Goal: Feedback & Contribution: Contribute content

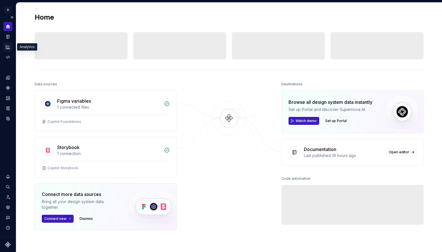
click at [9, 46] on icon "Analytics" at bounding box center [7, 46] width 5 height 5
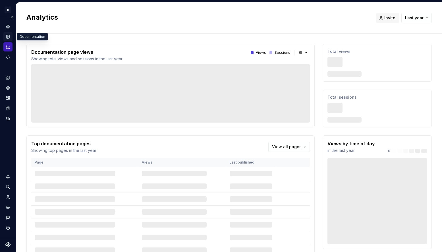
click at [9, 36] on icon "Documentation" at bounding box center [8, 37] width 3 height 4
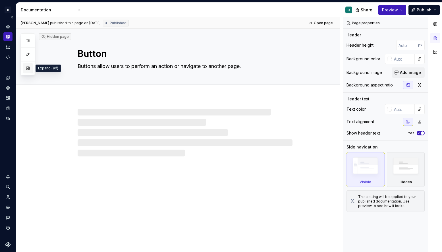
click at [28, 70] on button "button" at bounding box center [28, 68] width 10 height 10
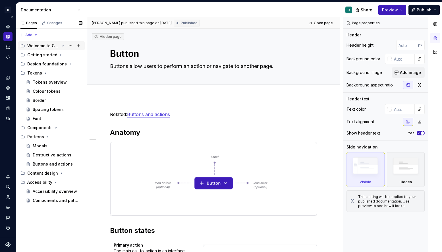
click at [43, 47] on div "Welcome to Copilot" at bounding box center [43, 46] width 32 height 6
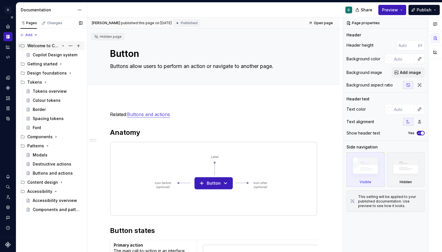
click at [44, 44] on div "Welcome to Copilot" at bounding box center [43, 46] width 32 height 6
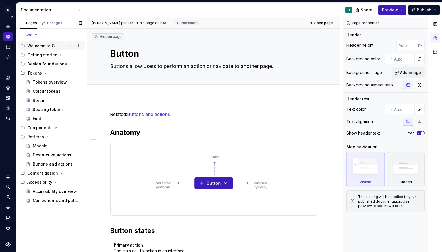
click at [43, 46] on div "Welcome to Copilot" at bounding box center [43, 46] width 32 height 6
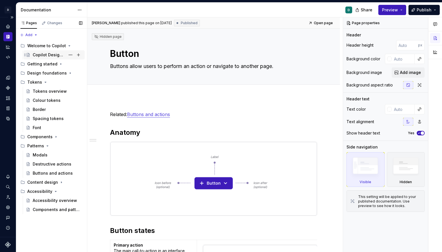
click at [45, 56] on div "Copilot Design system" at bounding box center [49, 55] width 33 height 6
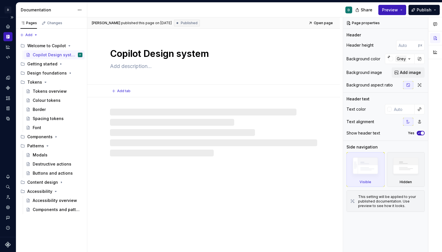
click at [138, 69] on textarea at bounding box center [212, 66] width 207 height 9
click at [124, 68] on textarea at bounding box center [212, 66] width 207 height 9
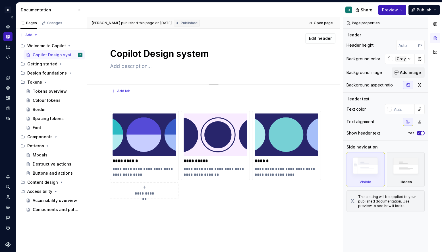
click at [128, 66] on textarea at bounding box center [212, 66] width 207 height 9
paste textarea "Your single source of truth for accessible, scalable, and consistent product de…"
type textarea "*"
type textarea "Your single source of truth for accessible, scalable, and consistent product de…"
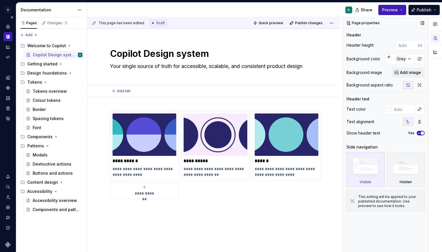
type textarea "*"
type textarea "Your single source of truth for accessible, scalable, and consistent product de…"
click at [385, 11] on span "Publish" at bounding box center [424, 10] width 15 height 6
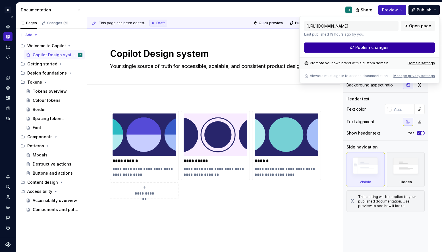
click at [385, 48] on button "Publish changes" at bounding box center [369, 47] width 131 height 10
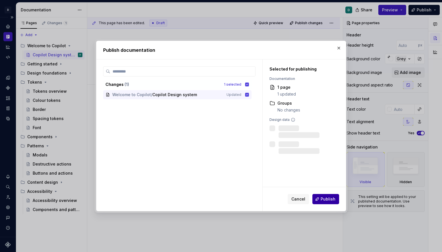
click at [328, 201] on span "Publish" at bounding box center [328, 199] width 15 height 6
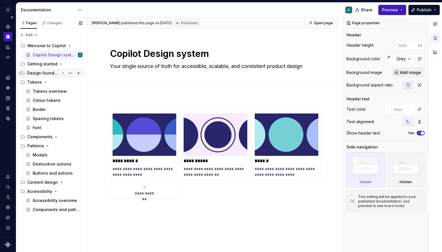
click at [53, 73] on div "Design foundations" at bounding box center [43, 73] width 32 height 6
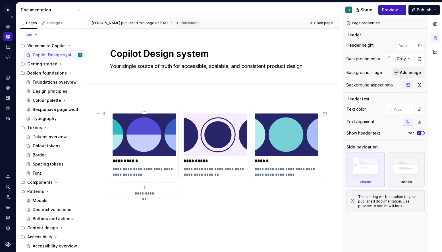
click at [134, 148] on img at bounding box center [145, 135] width 64 height 42
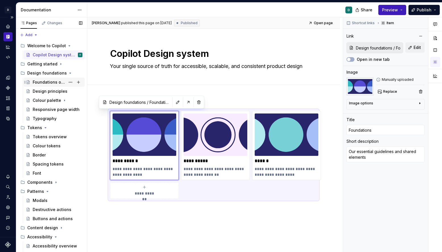
click at [59, 83] on div "Foundations overview" at bounding box center [49, 82] width 33 height 6
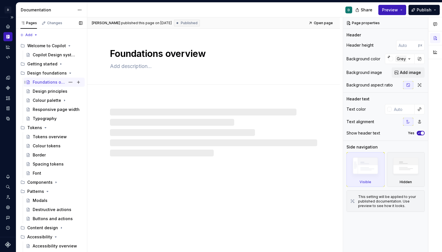
click at [48, 81] on div "Foundations overview" at bounding box center [49, 82] width 33 height 6
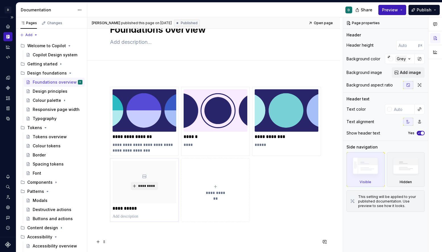
scroll to position [25, 0]
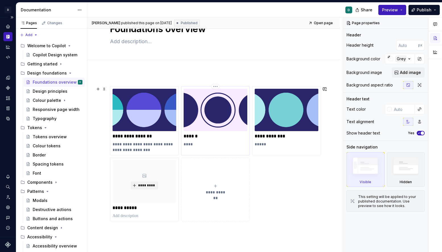
click at [190, 146] on p "****" at bounding box center [216, 144] width 64 height 6
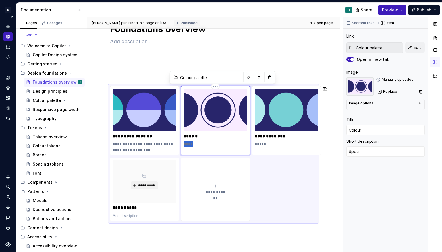
drag, startPoint x: 194, startPoint y: 145, endPoint x: 182, endPoint y: 145, distance: 11.4
click at [182, 145] on div "****** ****" at bounding box center [215, 120] width 69 height 69
click at [228, 199] on button "**********" at bounding box center [215, 189] width 69 height 63
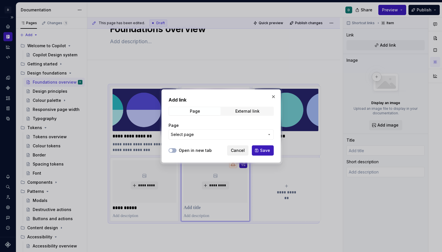
click at [238, 151] on span "Cancel" at bounding box center [238, 151] width 14 height 6
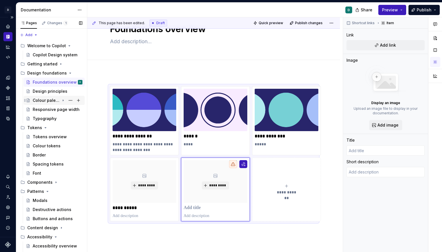
click at [46, 101] on div "Colour palette" at bounding box center [46, 101] width 27 height 6
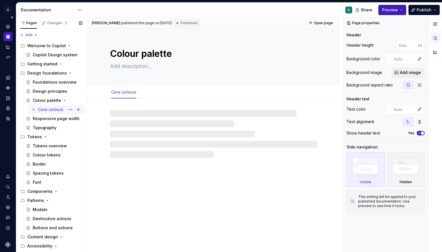
click at [50, 109] on div "Core colours" at bounding box center [50, 110] width 25 height 6
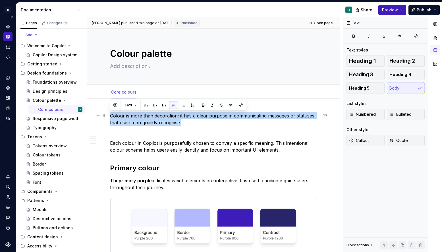
drag, startPoint x: 184, startPoint y: 122, endPoint x: 107, endPoint y: 118, distance: 76.4
click at [271, 123] on p "Colour is more than decoration; it has a clear purpose in communicating message…" at bounding box center [213, 119] width 207 height 14
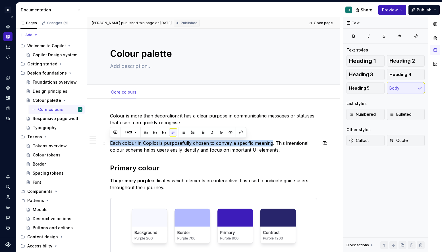
drag, startPoint x: 271, startPoint y: 143, endPoint x: 111, endPoint y: 143, distance: 160.7
click at [111, 143] on p "Each colour in Copilot is purposefully chosen to convey a specific meaning. Thi…" at bounding box center [213, 147] width 207 height 14
copy p "Each colour in Copilot is purposefully chosen to convey a specific meaning"
click at [50, 84] on div "Foundations overview" at bounding box center [49, 82] width 33 height 6
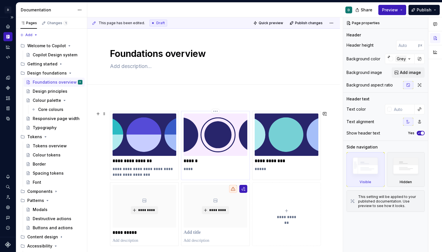
click at [191, 169] on p "****" at bounding box center [216, 169] width 64 height 6
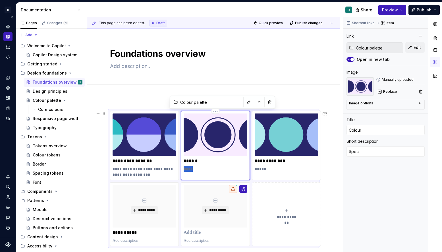
drag, startPoint x: 195, startPoint y: 169, endPoint x: 184, endPoint y: 169, distance: 10.8
click at [184, 169] on p "****" at bounding box center [216, 169] width 64 height 6
type textarea "*"
type textarea "Each colour in Copilot is purposefully chosen to convey a specific meaning"
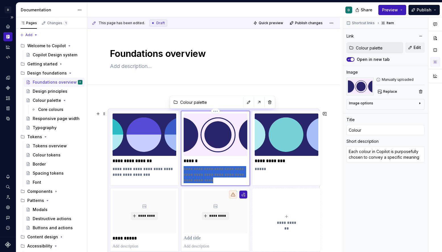
drag, startPoint x: 217, startPoint y: 179, endPoint x: 183, endPoint y: 171, distance: 35.7
click at [183, 171] on div "**********" at bounding box center [215, 148] width 69 height 75
click at [207, 181] on p "**********" at bounding box center [216, 174] width 64 height 17
click at [216, 180] on p "**********" at bounding box center [216, 174] width 64 height 17
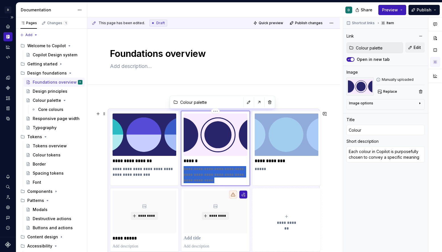
drag, startPoint x: 215, startPoint y: 180, endPoint x: 185, endPoint y: 174, distance: 31.1
click at [185, 174] on p "**********" at bounding box center [216, 174] width 64 height 17
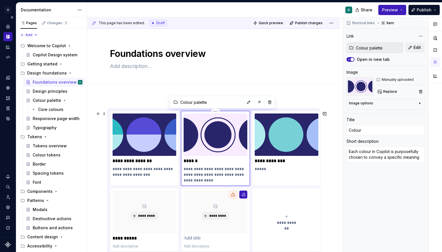
click at [201, 172] on p "**********" at bounding box center [216, 174] width 64 height 17
drag, startPoint x: 216, startPoint y: 180, endPoint x: 181, endPoint y: 170, distance: 36.5
click at [181, 170] on div "**********" at bounding box center [215, 148] width 69 height 75
type textarea "*"
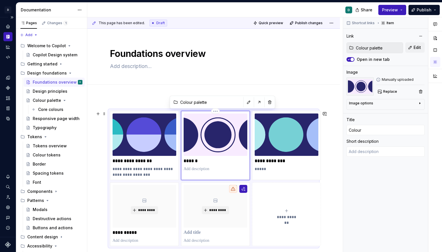
type textarea "*"
type textarea "Every colour is intentionally selected to communicate a clear purpose"
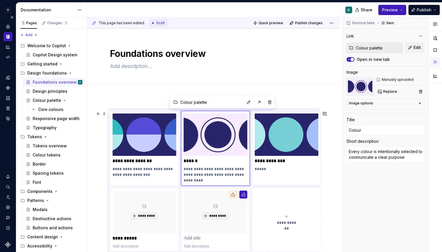
click at [266, 161] on p "**********" at bounding box center [287, 161] width 64 height 6
type textarea "*"
type input "Tokens / Tokens overview"
type input "Fluid layouts"
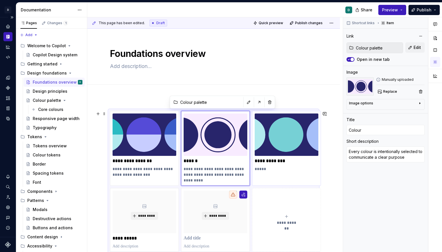
type textarea "Specs"
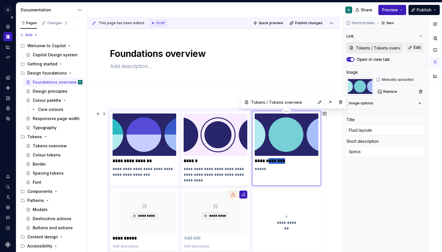
click at [266, 161] on p "**********" at bounding box center [287, 161] width 64 height 6
click at [271, 160] on p "**********" at bounding box center [287, 161] width 64 height 6
drag, startPoint x: 286, startPoint y: 161, endPoint x: 254, endPoint y: 161, distance: 31.9
click at [254, 161] on div "**********" at bounding box center [286, 148] width 69 height 75
type textarea "*"
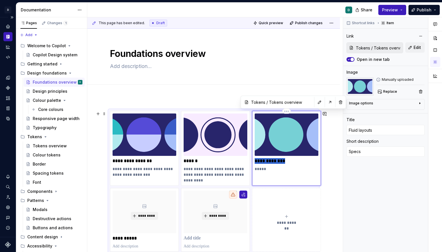
type input "P"
type textarea "*"
type input "Pa"
type textarea "*"
type input "Pag"
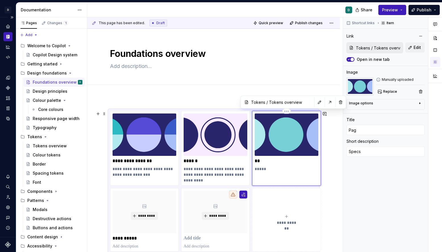
type textarea "*"
type input "Page"
type textarea "*"
type input "Page"
type textarea "*"
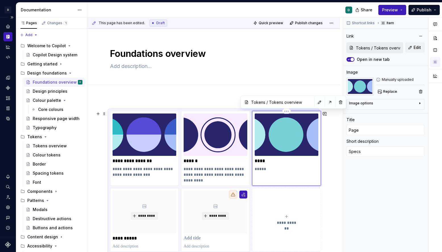
type input "Page l"
type textarea "*"
type input "Page la"
type textarea "*"
type input "Page lay"
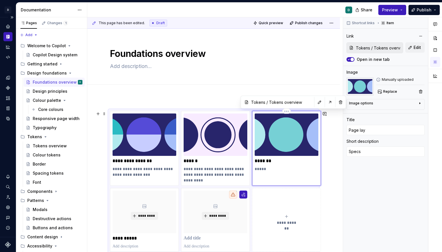
type textarea "*"
type input "Page layo"
type textarea "*"
type input "Page layou"
type textarea "*"
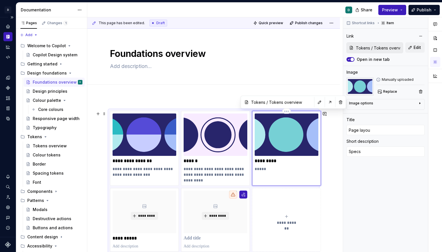
type input "Page layout"
type textarea "*"
type input "Page layouts"
click at [260, 170] on p "*****" at bounding box center [287, 169] width 64 height 6
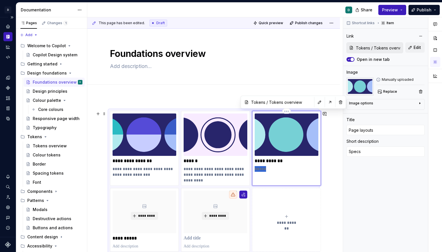
type textarea "*"
type textarea "a clear, predictable framework for building pages"
drag, startPoint x: 257, startPoint y: 169, endPoint x: 249, endPoint y: 169, distance: 8.0
click at [249, 169] on div "**********" at bounding box center [213, 181] width 207 height 141
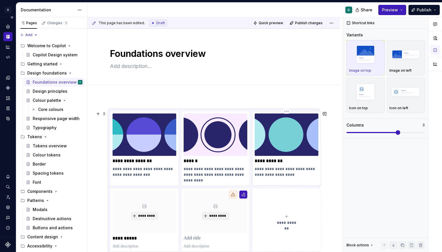
click at [258, 170] on p "**********" at bounding box center [287, 171] width 64 height 11
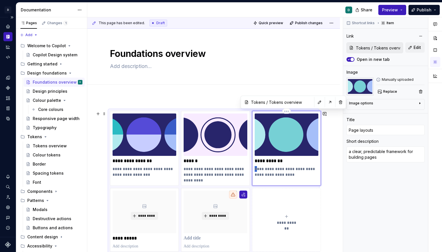
click at [257, 170] on p "**********" at bounding box center [287, 171] width 64 height 11
type textarea "*"
type textarea "A clear, predictable framework for building pages"
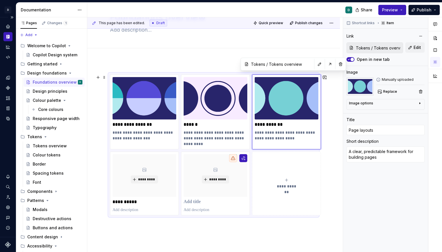
scroll to position [33, 0]
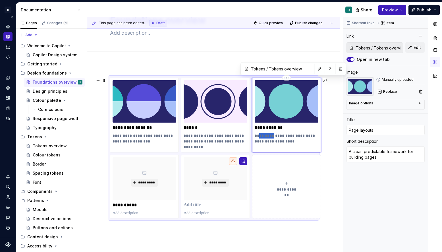
drag, startPoint x: 270, startPoint y: 135, endPoint x: 258, endPoint y: 137, distance: 12.1
click at [258, 137] on p "**********" at bounding box center [287, 138] width 64 height 11
type textarea "*"
type textarea "A predictable framework for building pages"
drag, startPoint x: 282, startPoint y: 136, endPoint x: 250, endPoint y: 136, distance: 32.1
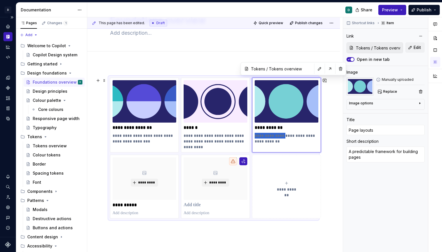
click at [250, 136] on div "**********" at bounding box center [213, 148] width 207 height 141
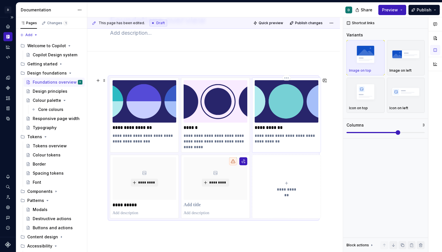
click at [277, 135] on p "**********" at bounding box center [287, 138] width 64 height 11
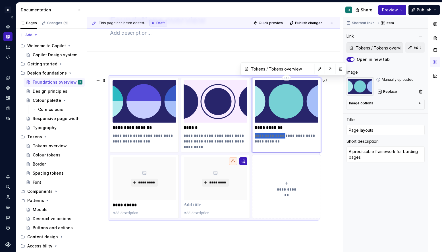
drag, startPoint x: 281, startPoint y: 136, endPoint x: 255, endPoint y: 136, distance: 26.2
click at [255, 136] on p "**********" at bounding box center [287, 138] width 64 height 11
type textarea "*"
type textarea "Oramework for building pages"
type textarea "*"
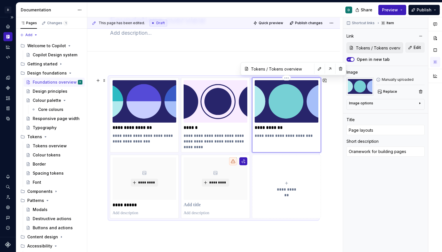
type textarea "Ouramework for building pages"
type textarea "*"
type textarea "Ourramework for building pages"
type textarea "*"
type textarea "Our ramework for building pages"
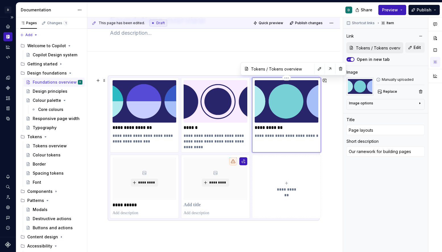
type textarea "*"
type textarea "Our framework for building pages"
drag, startPoint x: 201, startPoint y: 146, endPoint x: 181, endPoint y: 137, distance: 21.8
click at [181, 137] on div "**********" at bounding box center [215, 115] width 69 height 75
type textarea "*"
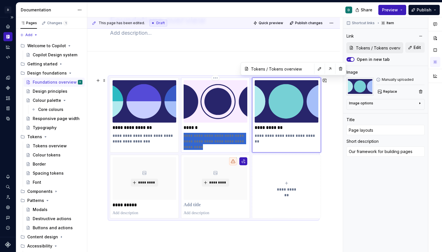
type input "Colour palette"
type input "Colour"
type textarea "Every colour is intentionally selected to communicate a clear purpose"
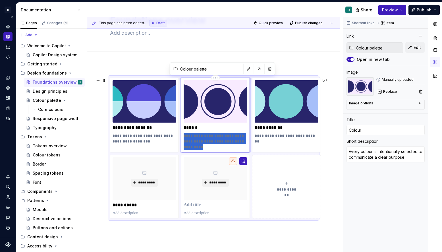
type textarea "*"
type textarea "O"
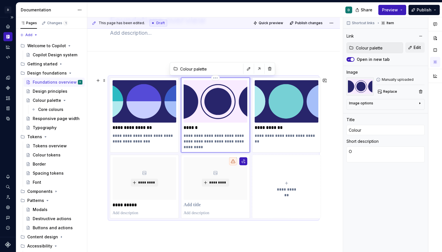
type textarea "*"
type textarea "Ou"
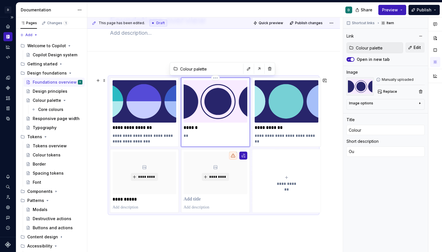
type textarea "*"
type textarea "Our"
type textarea "*"
type textarea "Our"
type textarea "*"
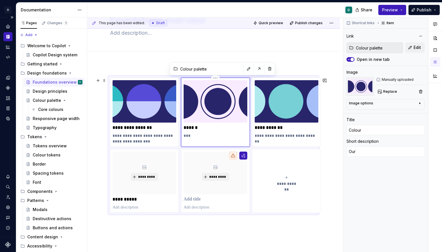
type textarea "Our c"
type textarea "*"
type textarea "Our co"
type textarea "*"
type textarea "Our col"
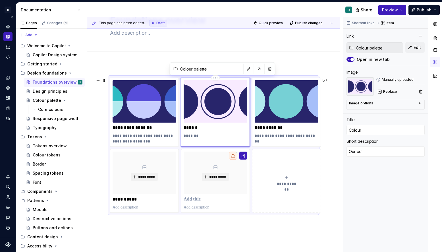
type textarea "*"
type textarea "Our colo"
type textarea "*"
type textarea "Our colou"
type textarea "*"
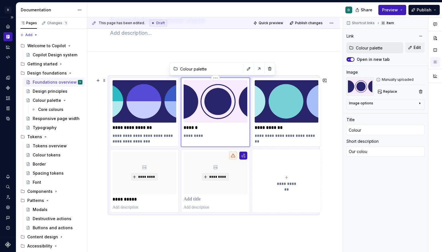
type textarea "Our colour"
type textarea "*"
type textarea "Our colour"
type textarea "*"
type textarea "Our colour r"
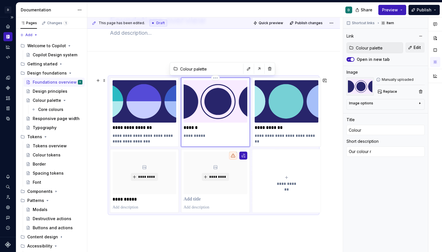
type textarea "*"
type textarea "Our colour ra"
type textarea "*"
type textarea "Our colour ram"
type textarea "*"
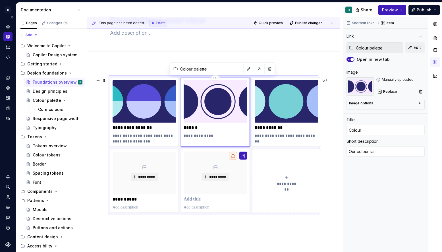
type textarea "Our colour ramp"
type textarea "*"
type textarea "Our colour ramps"
type textarea "*"
type textarea "Our colour ramps"
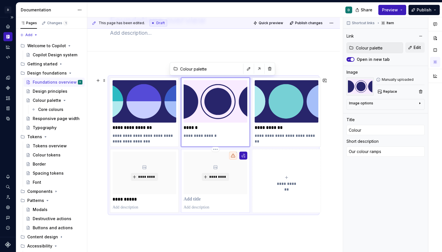
type textarea "*"
type textarea "Our colour ramps a"
type textarea "*"
type textarea "Our colour ramps an"
type textarea "*"
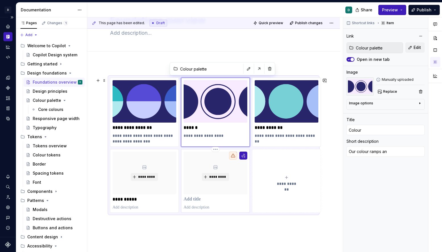
type textarea "Our colour ramps and"
type textarea "*"
type textarea "Our colour ramps and"
type textarea "*"
type textarea "Our colour ramps and to"
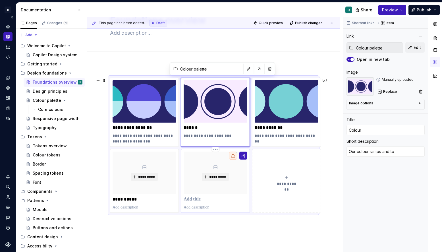
type textarea "*"
type textarea "Our colour ramps and tok"
type textarea "*"
type textarea "Our colour ramps and toke"
type textarea "*"
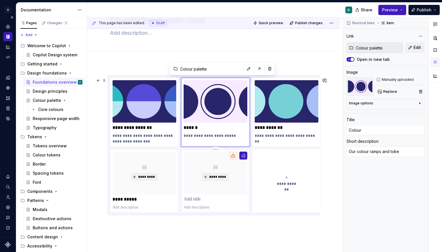
type textarea "Our colour ramps and token"
type textarea "*"
type textarea "Our colour ramps and tokens"
drag, startPoint x: 194, startPoint y: 135, endPoint x: 182, endPoint y: 135, distance: 11.9
click at [182, 135] on div "**********" at bounding box center [215, 112] width 69 height 69
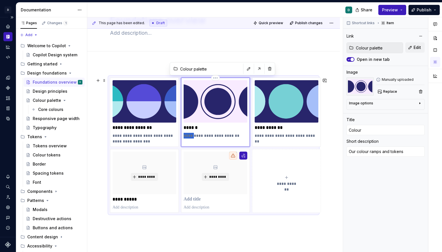
type textarea "*"
type textarea "Colour ramps and tokens"
drag, startPoint x: 235, startPoint y: 136, endPoint x: 170, endPoint y: 134, distance: 65.2
click at [170, 134] on div "**********" at bounding box center [213, 145] width 207 height 135
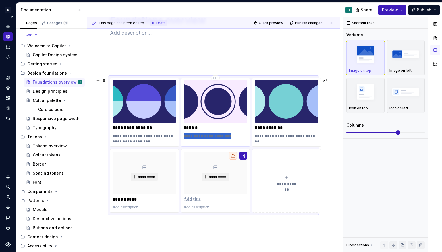
drag, startPoint x: 230, startPoint y: 136, endPoint x: 183, endPoint y: 135, distance: 47.0
click at [184, 135] on p "**********" at bounding box center [216, 136] width 64 height 6
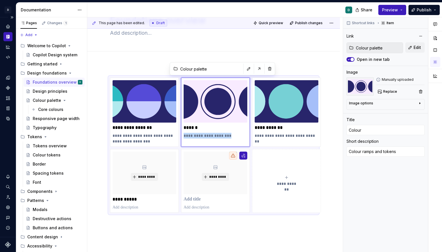
click at [204, 135] on p "**********" at bounding box center [216, 136] width 64 height 6
drag, startPoint x: 235, startPoint y: 136, endPoint x: 182, endPoint y: 136, distance: 52.4
click at [182, 136] on div "**********" at bounding box center [215, 112] width 69 height 69
type textarea "*"
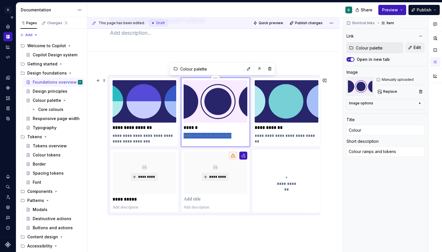
type textarea "A scalable colour system that balances expression, accessibility, and consisten…"
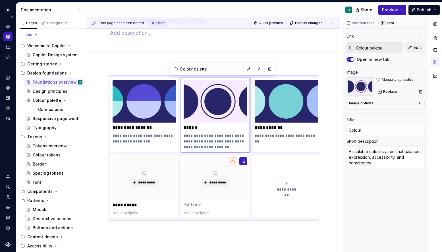
click at [291, 136] on p "**********" at bounding box center [287, 136] width 64 height 6
type textarea "*"
type input "Tokens / Tokens overview"
type input "Page layouts"
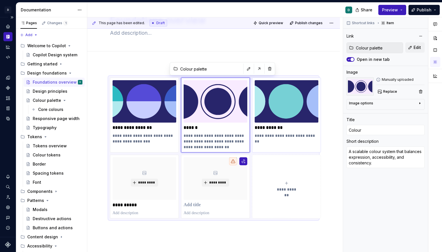
type textarea "Our framework for building pages"
click at [291, 136] on p "**********" at bounding box center [287, 136] width 64 height 6
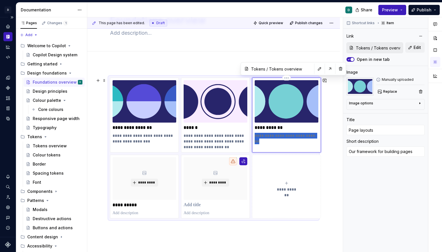
click at [291, 136] on p "**********" at bounding box center [287, 136] width 64 height 6
type textarea "*"
type textarea "Page layouts provide a consistent framework for arranging content and components"
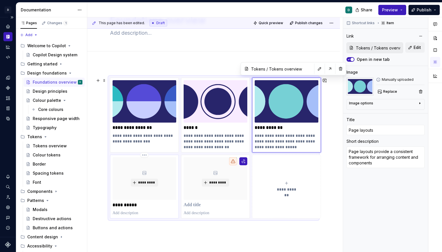
click at [127, 214] on p at bounding box center [145, 213] width 64 height 6
type textarea "*"
type input "Design foundations / Typography"
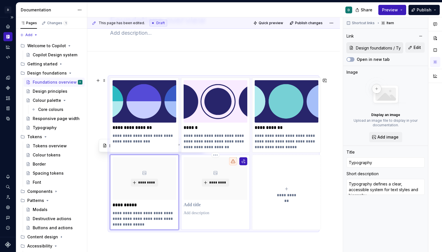
click at [194, 203] on p at bounding box center [216, 205] width 64 height 6
type textarea "*"
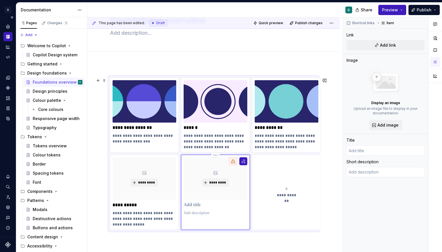
type textarea "*"
type input "A"
type textarea "*"
type input "Ac"
type textarea "*"
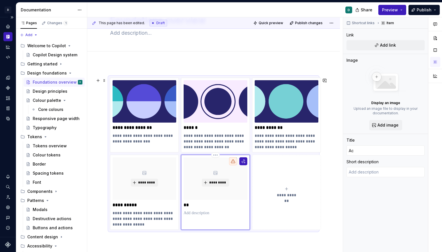
type input "Acc"
type textarea "*"
type input "Acce"
type textarea "*"
type input "Acces"
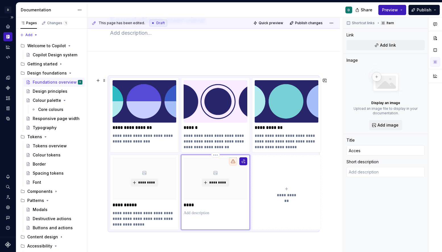
type textarea "*"
type input "Access"
type textarea "*"
type input "Accessi"
type textarea "*"
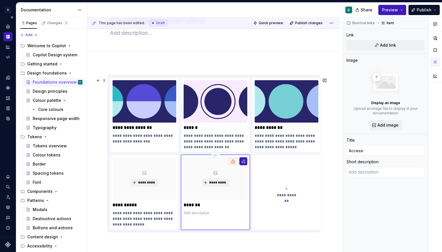
type input "Accessib"
type textarea "*"
type input "Accessibi"
type textarea "*"
type input "Accessibil"
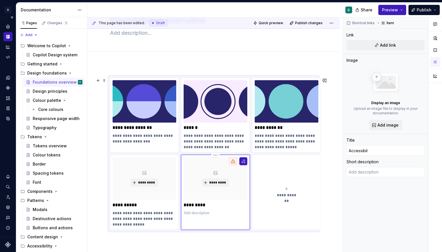
type textarea "*"
type input "Accessibili"
type textarea "*"
type input "Accessibilit"
type textarea "*"
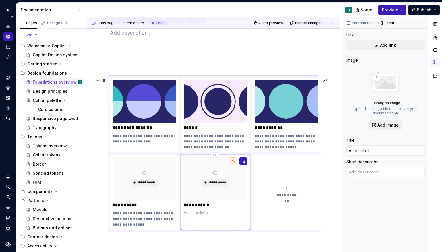
type input "Accessibility"
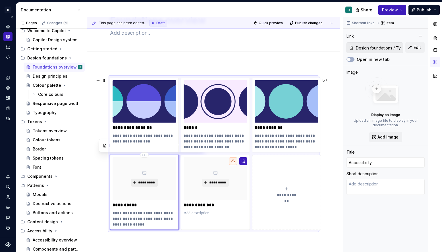
type textarea "*"
type input "Typography"
type textarea "Typography defines a clear, accessible system for text styles and hierarchy"
click at [143, 185] on button "*********" at bounding box center [144, 183] width 27 height 8
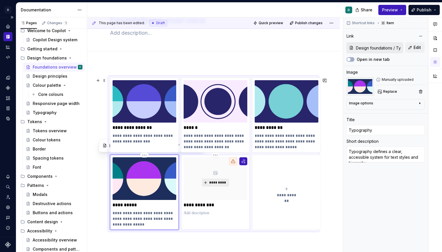
click at [215, 180] on span "*********" at bounding box center [217, 182] width 17 height 5
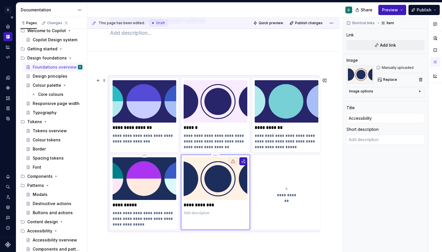
click at [285, 187] on icon "submit" at bounding box center [287, 189] width 5 height 5
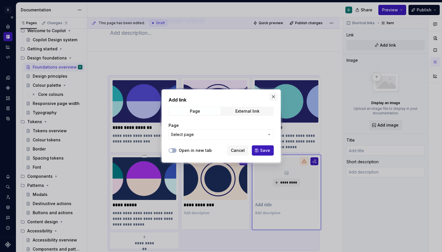
click at [272, 93] on button "button" at bounding box center [274, 97] width 8 height 8
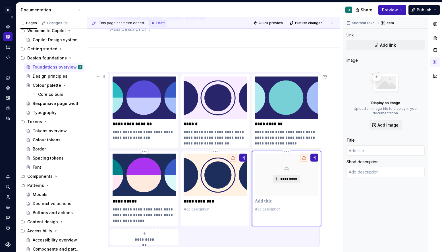
click at [279, 177] on button "*********" at bounding box center [286, 179] width 27 height 8
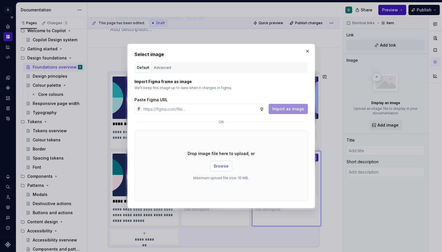
click at [221, 168] on span "Browse" at bounding box center [221, 166] width 15 height 6
click at [224, 166] on span "Browse" at bounding box center [221, 166] width 15 height 6
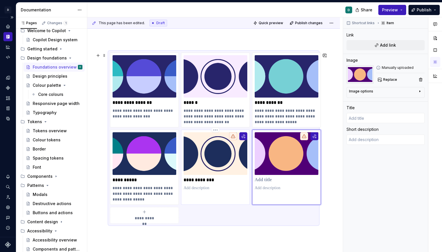
scroll to position [76, 0]
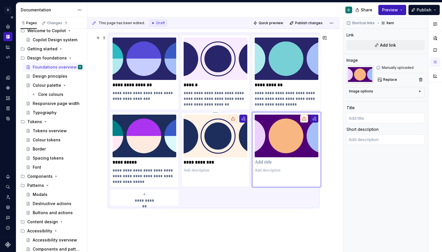
click at [153, 198] on span "**********" at bounding box center [144, 201] width 25 height 6
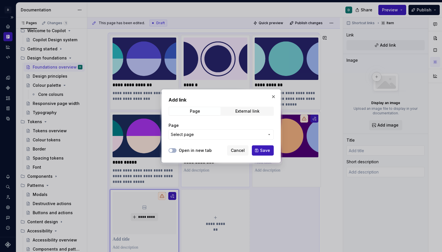
type textarea "*"
click at [242, 110] on div "External link" at bounding box center [248, 111] width 24 height 5
click at [226, 131] on input "URL" at bounding box center [221, 134] width 105 height 10
click at [209, 111] on span "Page" at bounding box center [194, 111] width 51 height 8
click at [202, 135] on span "Select page" at bounding box center [218, 135] width 94 height 6
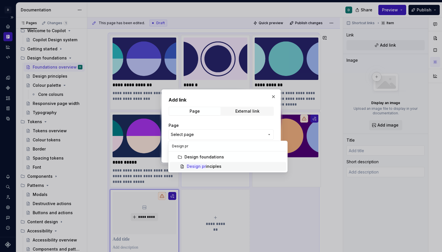
type input "Design pr"
click at [205, 166] on mark "Design pr" at bounding box center [196, 166] width 19 height 5
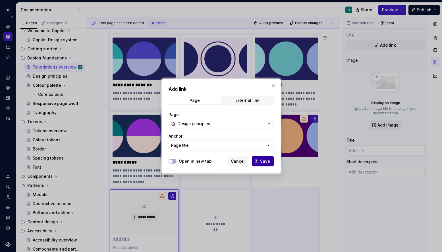
click at [267, 162] on span "Save" at bounding box center [265, 161] width 10 height 6
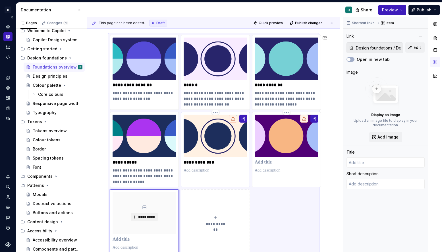
scroll to position [84, 0]
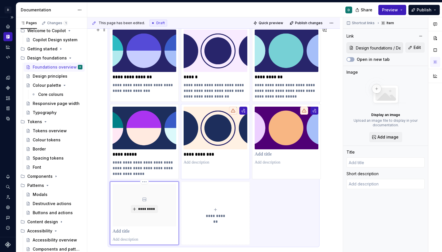
type textarea "*"
type input "Design principles"
type textarea "Clear, Inclusive, Sustainable"
click at [201, 162] on p at bounding box center [216, 163] width 64 height 6
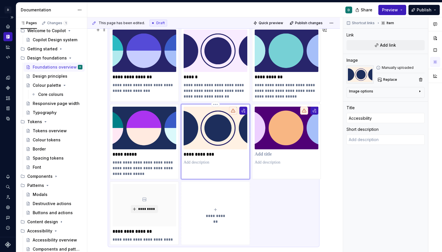
click at [233, 110] on icon at bounding box center [233, 110] width 5 height 5
click at [244, 110] on button "button" at bounding box center [244, 111] width 8 height 8
type textarea "*"
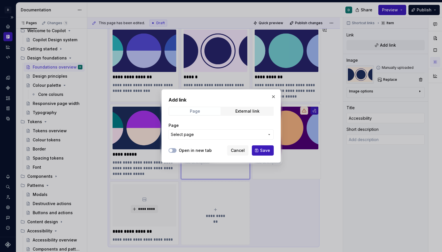
click at [205, 109] on span "Page" at bounding box center [194, 111] width 51 height 8
click at [214, 132] on span "Select page" at bounding box center [218, 135] width 94 height 6
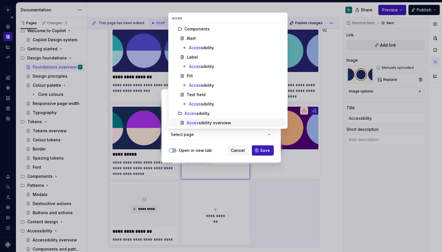
type input "acces"
click at [214, 119] on span "Acces sibility overview" at bounding box center [228, 122] width 117 height 9
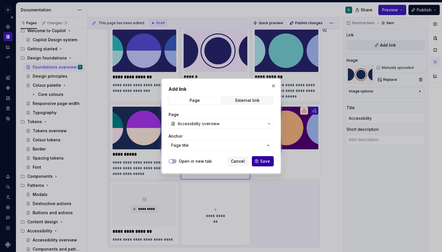
click at [269, 162] on span "Save" at bounding box center [265, 161] width 10 height 6
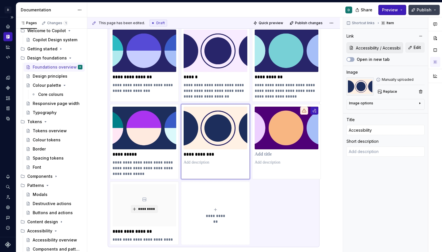
click at [385, 10] on span "Publish" at bounding box center [424, 10] width 15 height 6
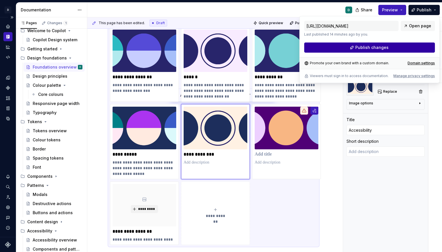
click at [385, 48] on button "Publish changes" at bounding box center [369, 47] width 131 height 10
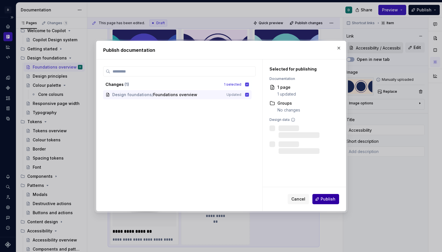
click at [328, 201] on span "Publish" at bounding box center [328, 199] width 15 height 6
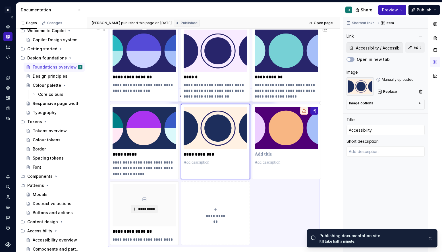
type textarea "*"
type input "Design principles"
type textarea "Opinionated standards that guide decision making"
type input "Design foundations / Design principles"
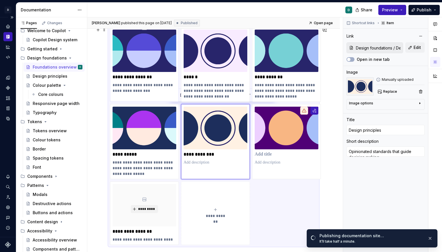
click at [140, 56] on img at bounding box center [145, 51] width 64 height 42
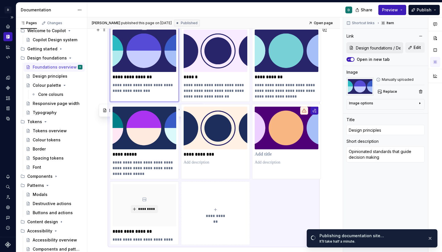
click at [140, 56] on img at bounding box center [145, 51] width 64 height 42
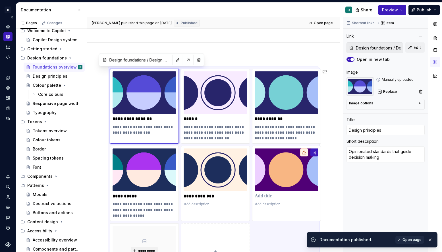
scroll to position [41, 0]
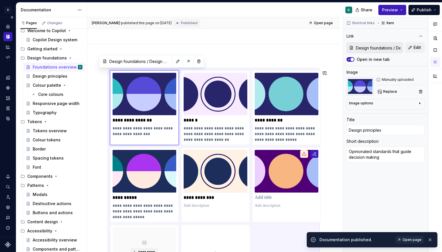
click at [142, 60] on input "Design foundations / Design principles" at bounding box center [139, 61] width 64 height 10
click at [153, 92] on img at bounding box center [145, 94] width 64 height 42
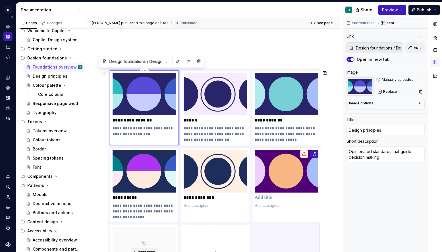
click at [150, 108] on img at bounding box center [145, 94] width 64 height 42
click at [145, 70] on html "D Copilot D Design system data Documentation D Share Preview Publish Pages Chan…" at bounding box center [221, 126] width 442 height 252
click at [153, 121] on html "D Copilot D Design system data Documentation D Share Preview Publish Pages Chan…" at bounding box center [221, 126] width 442 height 252
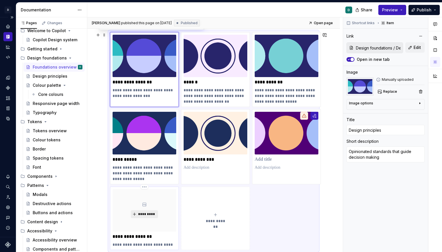
scroll to position [84, 0]
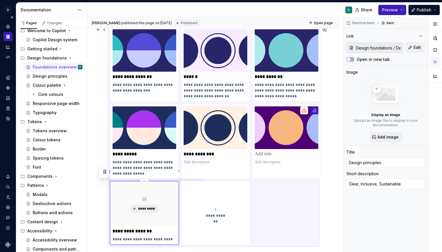
click at [146, 207] on span "*********" at bounding box center [146, 209] width 17 height 5
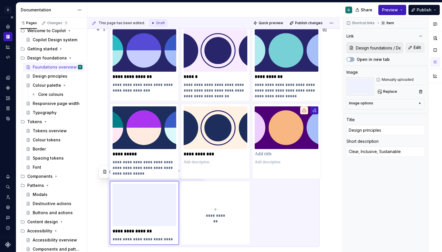
click at [218, 209] on div "**********" at bounding box center [216, 212] width 64 height 11
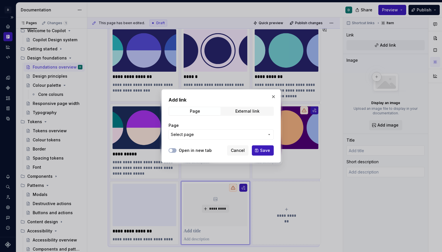
click at [239, 133] on span "Select page" at bounding box center [218, 135] width 94 height 6
click at [280, 168] on div at bounding box center [221, 126] width 442 height 252
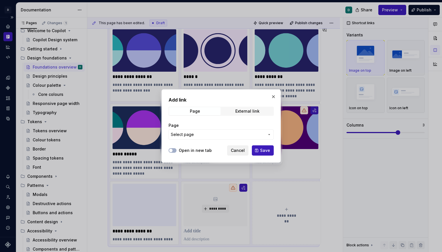
click at [244, 154] on button "Cancel" at bounding box center [237, 150] width 21 height 10
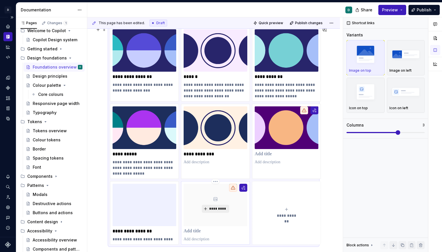
click at [221, 208] on span "*********" at bounding box center [217, 209] width 17 height 5
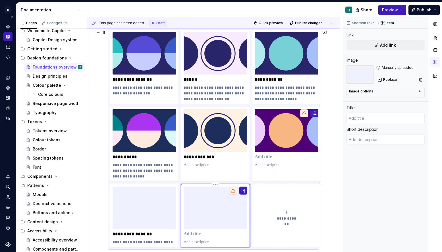
scroll to position [93, 0]
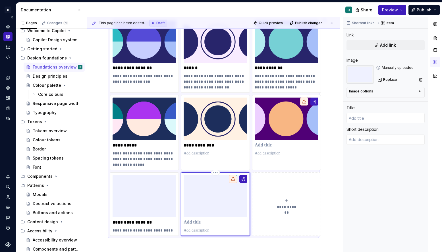
click at [190, 224] on p at bounding box center [216, 223] width 64 height 6
click at [191, 223] on p at bounding box center [216, 223] width 64 height 6
type textarea "*"
type input "C"
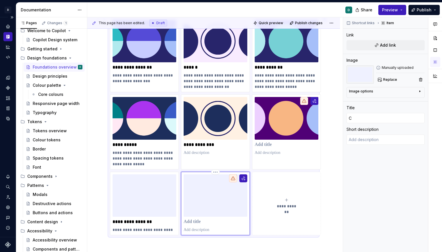
type textarea "*"
type input "Co"
type textarea "*"
type input "Col"
type textarea "*"
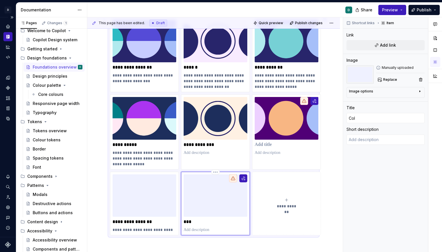
type input "Colo"
type textarea "*"
type input "Colou"
type textarea "*"
type input "Colour"
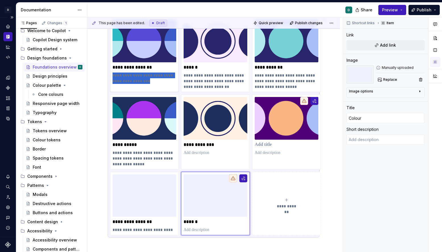
drag, startPoint x: 145, startPoint y: 81, endPoint x: 110, endPoint y: 77, distance: 34.9
click at [110, 77] on div "**********" at bounding box center [144, 54] width 69 height 75
type textarea "*"
type input "Design principles"
type textarea "Opinionated standards that guide decision making"
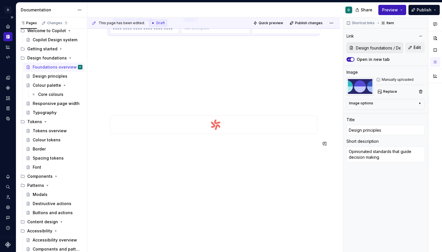
drag, startPoint x: 166, startPoint y: 228, endPoint x: 116, endPoint y: 227, distance: 49.5
click at [116, 227] on div "**********" at bounding box center [213, 35] width 253 height 466
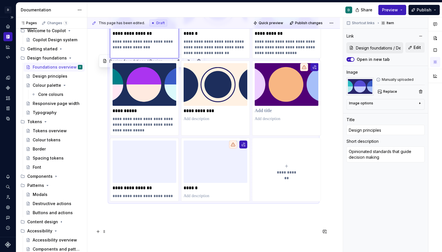
scroll to position [139, 0]
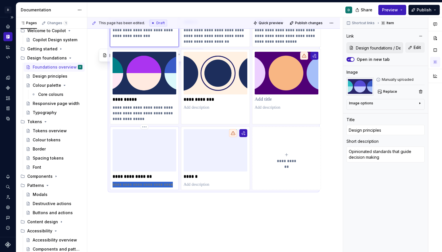
drag, startPoint x: 166, startPoint y: 184, endPoint x: 113, endPoint y: 185, distance: 52.6
click at [113, 185] on p "**********" at bounding box center [145, 185] width 64 height 6
type textarea "*"
type textarea "Clear, Inclusive, Sustainable"
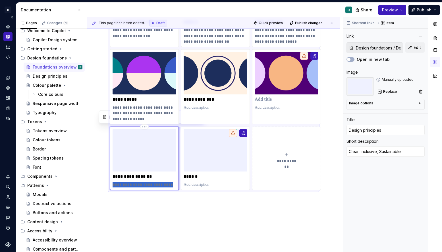
type textarea "*"
type textarea "Opinionated standards that guide decision making"
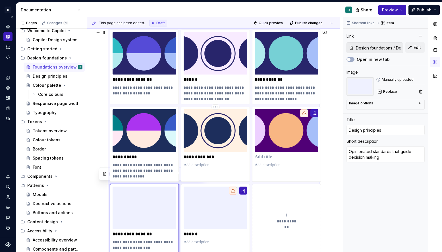
scroll to position [83, 0]
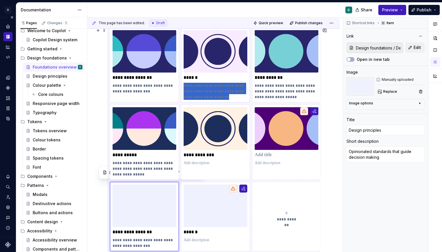
drag, startPoint x: 240, startPoint y: 97, endPoint x: 184, endPoint y: 86, distance: 57.4
click at [184, 86] on p "**********" at bounding box center [216, 91] width 64 height 17
type textarea "*"
type input "Colour"
type textarea "A scalable colour system that balances expression, accessibility, and consisten…"
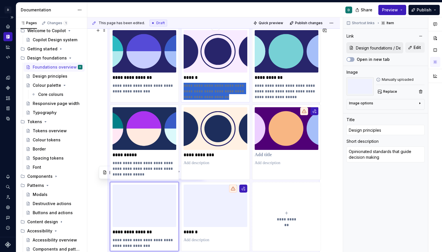
type input "Colour palette"
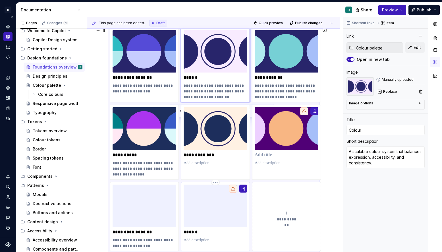
click at [200, 237] on p at bounding box center [216, 240] width 64 height 6
type textarea "*"
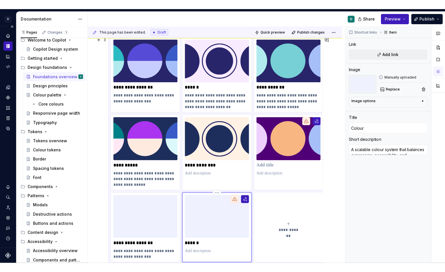
scroll to position [85, 0]
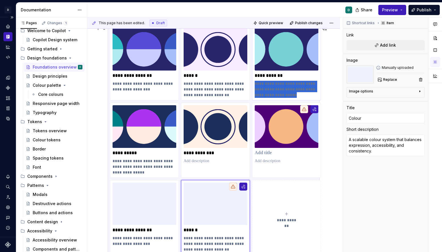
drag, startPoint x: 288, startPoint y: 95, endPoint x: 252, endPoint y: 84, distance: 37.8
click at [252, 84] on div "**********" at bounding box center [286, 63] width 69 height 75
click at [219, 195] on img at bounding box center [216, 204] width 64 height 42
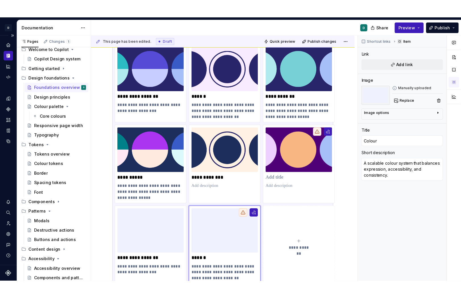
scroll to position [0, 0]
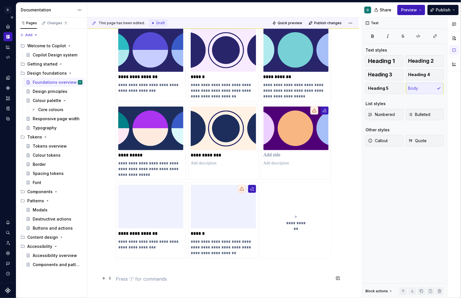
click at [281, 252] on p at bounding box center [223, 278] width 215 height 7
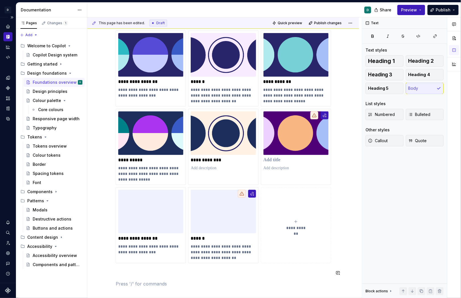
scroll to position [83, 0]
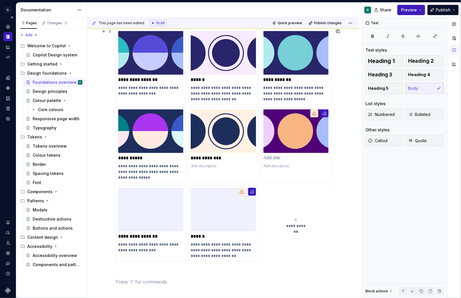
click at [298, 219] on icon "submit" at bounding box center [296, 219] width 5 height 5
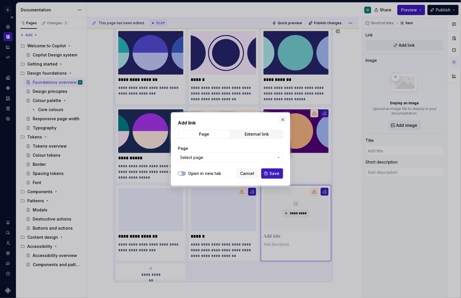
click at [282, 120] on button "button" at bounding box center [283, 120] width 8 height 8
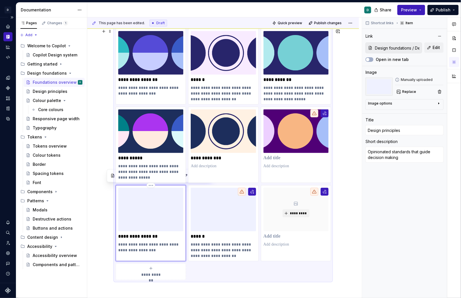
click at [137, 224] on img at bounding box center [150, 209] width 65 height 44
click at [153, 184] on html "D Copilot D Design system data Documentation D Share Preview Publish Pages Chan…" at bounding box center [230, 149] width 461 height 298
click at [161, 225] on html "D Copilot D Design system data Documentation D Share Preview Publish Pages Chan…" at bounding box center [230, 149] width 461 height 298
click at [225, 218] on img at bounding box center [223, 209] width 65 height 44
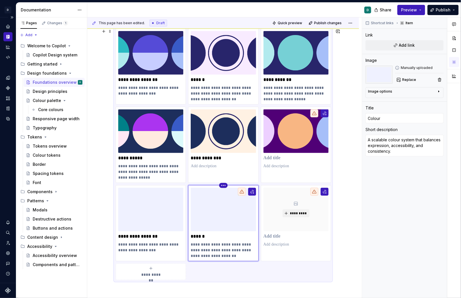
click at [225, 184] on html "D Copilot D Design system data Documentation D Share Preview Publish Pages Chan…" at bounding box center [230, 149] width 461 height 298
click at [225, 218] on html "D Copilot D Design system data Documentation D Share Preview Publish Pages Chan…" at bounding box center [230, 149] width 461 height 298
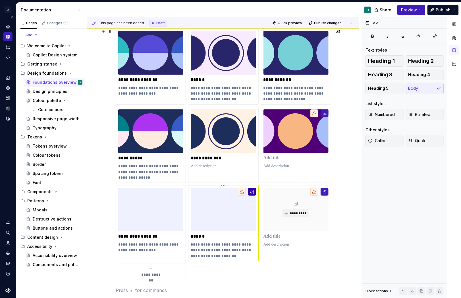
click at [253, 189] on button "button" at bounding box center [252, 191] width 8 height 8
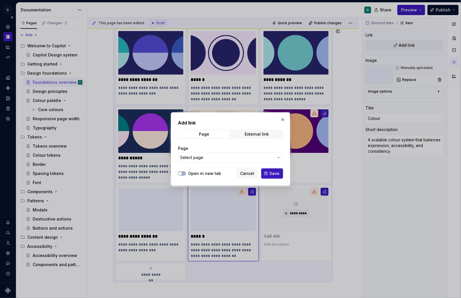
click at [231, 160] on button "Select page" at bounding box center [230, 157] width 105 height 10
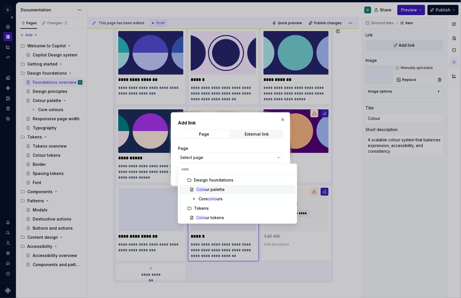
click at [233, 187] on div "Colo ur palette" at bounding box center [245, 189] width 97 height 6
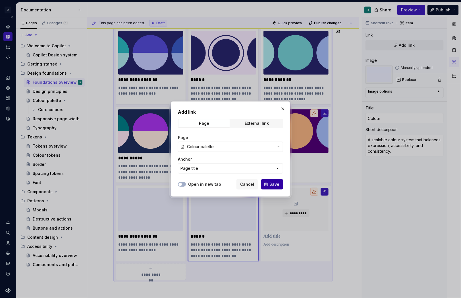
click at [274, 184] on span "Save" at bounding box center [275, 184] width 10 height 6
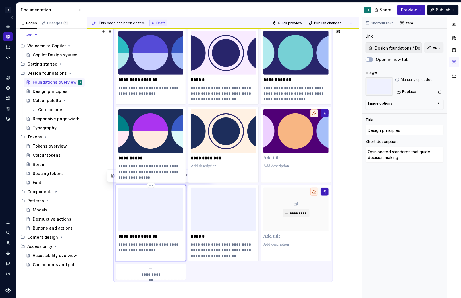
click at [184, 220] on img at bounding box center [150, 209] width 65 height 44
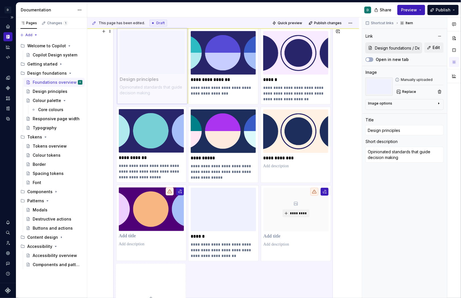
drag, startPoint x: 164, startPoint y: 221, endPoint x: 161, endPoint y: 75, distance: 146.0
click at [161, 75] on body "D Copilot D Design system data Documentation D Share Preview Publish Pages Chan…" at bounding box center [230, 149] width 461 height 298
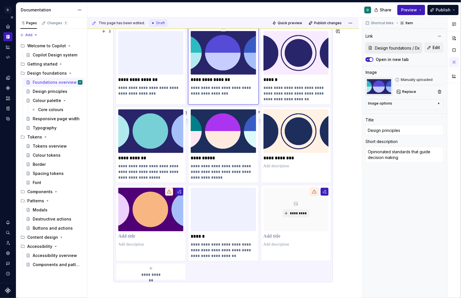
click at [220, 71] on img at bounding box center [223, 53] width 65 height 44
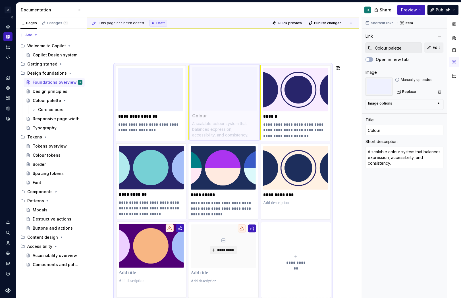
drag, startPoint x: 154, startPoint y: 214, endPoint x: 231, endPoint y: 86, distance: 149.7
click at [231, 85] on body "D Copilot D Design system data Documentation D Share Preview Publish Pages Chan…" at bounding box center [230, 149] width 461 height 298
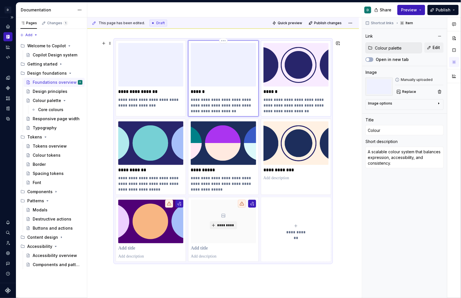
scroll to position [75, 0]
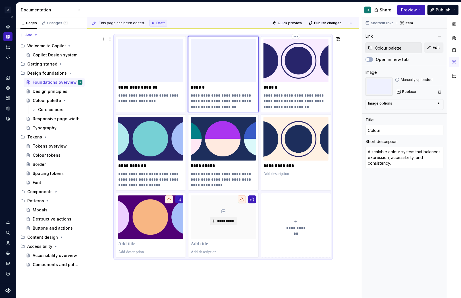
click at [291, 73] on img at bounding box center [296, 61] width 65 height 44
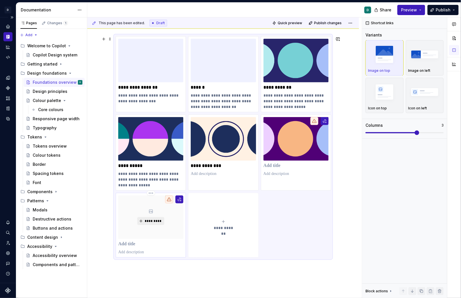
click at [157, 222] on span "*********" at bounding box center [153, 220] width 17 height 5
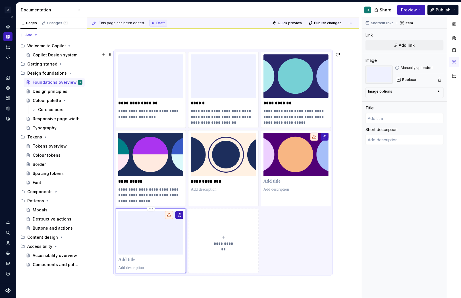
scroll to position [64, 0]
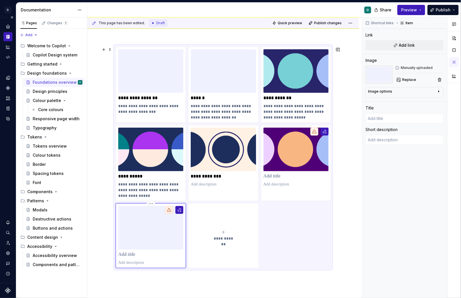
click at [137, 252] on p at bounding box center [150, 254] width 65 height 6
click at [160, 252] on div "**********" at bounding box center [223, 233] width 215 height 373
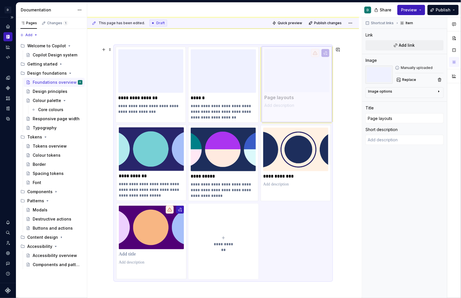
drag, startPoint x: 152, startPoint y: 244, endPoint x: 281, endPoint y: 91, distance: 200.1
click at [281, 91] on body "D Copilot D Design system data Documentation D Share Preview Publish Pages Chan…" at bounding box center [230, 149] width 461 height 298
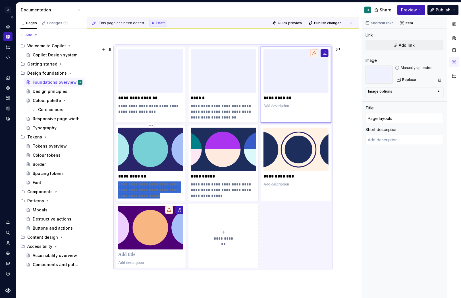
drag, startPoint x: 153, startPoint y: 195, endPoint x: 117, endPoint y: 185, distance: 36.7
click at [117, 185] on div "**********" at bounding box center [151, 163] width 70 height 76
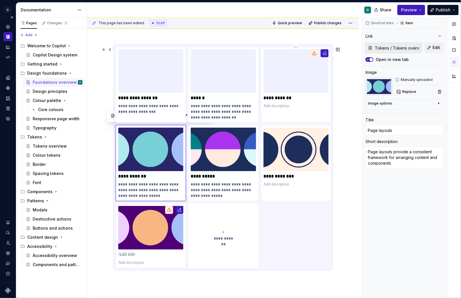
click at [278, 106] on p at bounding box center [296, 106] width 65 height 6
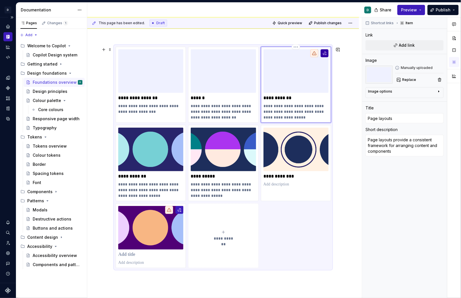
click at [327, 54] on button "button" at bounding box center [325, 53] width 8 height 8
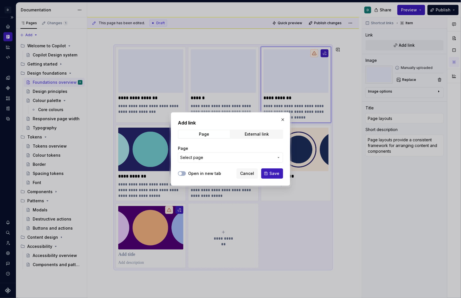
click at [233, 156] on span "Select page" at bounding box center [227, 157] width 94 height 6
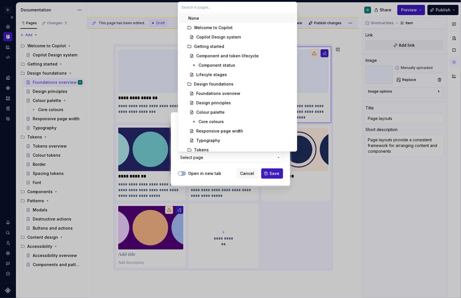
click at [220, 158] on div "Add link Page External link Page Select page Open in new tab Cancel Save" at bounding box center [230, 149] width 461 height 298
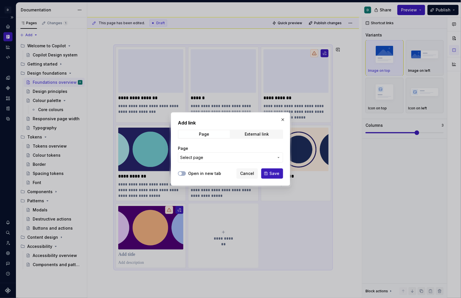
click at [212, 161] on button "Select page" at bounding box center [230, 157] width 105 height 10
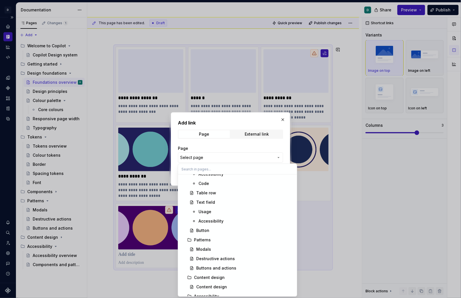
scroll to position [340, 0]
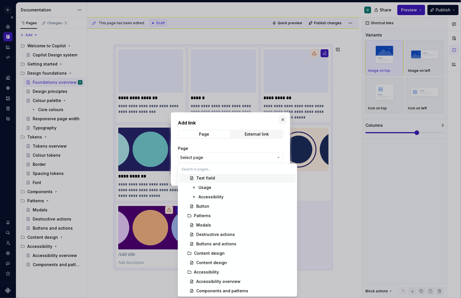
click at [282, 123] on div "Add link Page External link Page Select page Open in new tab Cancel Save" at bounding box center [230, 149] width 461 height 298
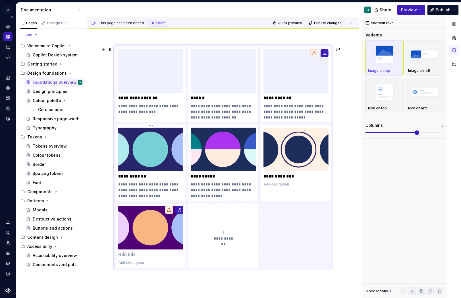
click at [149, 173] on p "**********" at bounding box center [150, 176] width 65 height 6
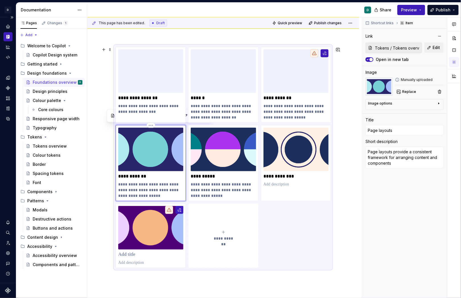
click at [170, 131] on img at bounding box center [150, 149] width 65 height 44
click at [152, 123] on html "D Copilot D Design system data Documentation D Share Preview Publish Pages Chan…" at bounding box center [230, 149] width 461 height 298
click at [168, 132] on div "Delete item" at bounding box center [177, 134] width 37 height 6
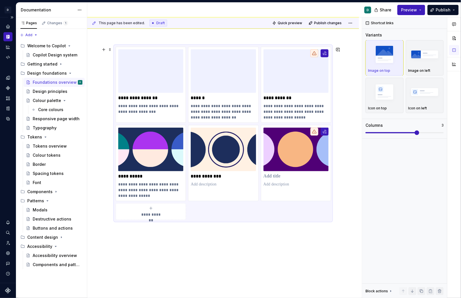
click at [156, 211] on span "**********" at bounding box center [151, 214] width 25 height 6
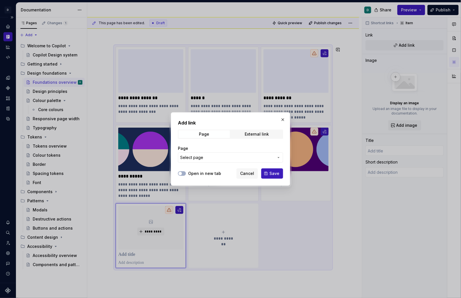
click at [222, 159] on span "Select page" at bounding box center [227, 157] width 94 height 6
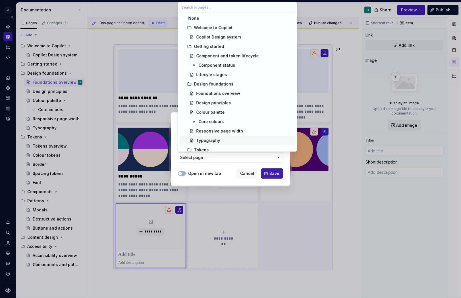
click at [222, 137] on div "Typography" at bounding box center [245, 140] width 97 height 6
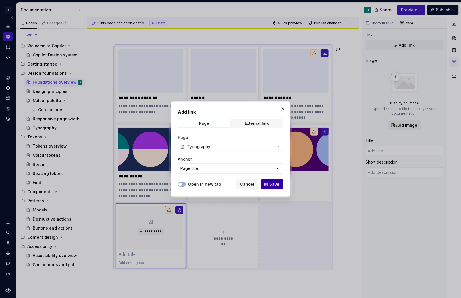
click at [275, 183] on span "Save" at bounding box center [275, 184] width 10 height 6
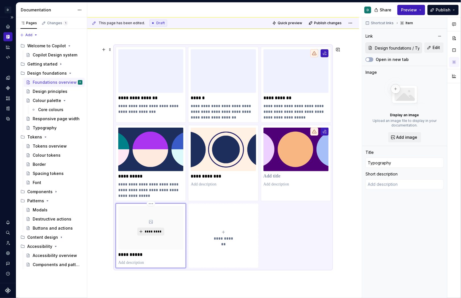
click at [155, 230] on span "*********" at bounding box center [153, 231] width 17 height 5
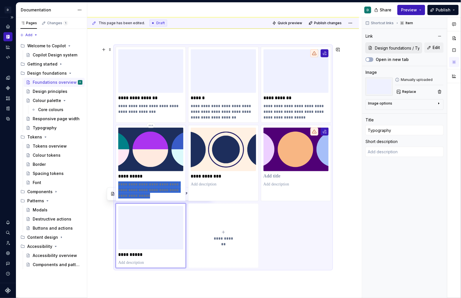
drag, startPoint x: 147, startPoint y: 195, endPoint x: 119, endPoint y: 185, distance: 29.5
click at [119, 185] on div "**********" at bounding box center [151, 163] width 70 height 76
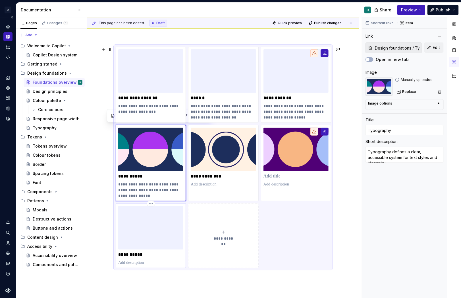
click at [138, 252] on p at bounding box center [150, 262] width 65 height 6
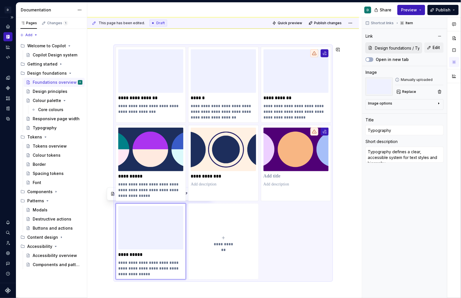
click at [226, 252] on div "**********" at bounding box center [223, 239] width 215 height 385
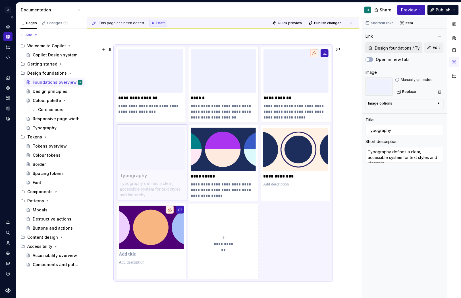
drag, startPoint x: 158, startPoint y: 243, endPoint x: 159, endPoint y: 163, distance: 80.5
click at [159, 163] on body "D Copilot D Design system data Documentation D Share Preview Publish Pages Chan…" at bounding box center [230, 149] width 461 height 298
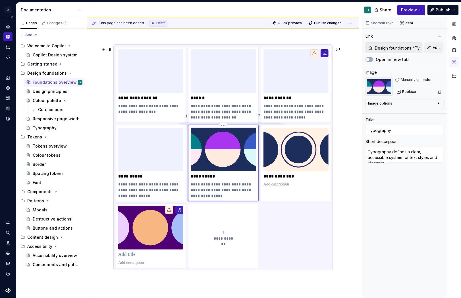
click at [215, 158] on img at bounding box center [223, 149] width 65 height 44
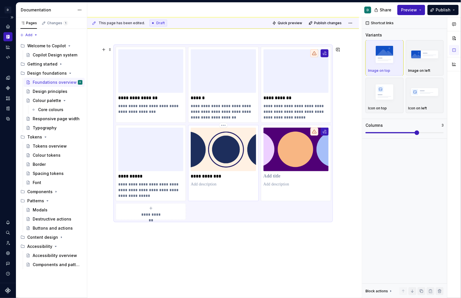
click at [241, 156] on img at bounding box center [223, 149] width 65 height 44
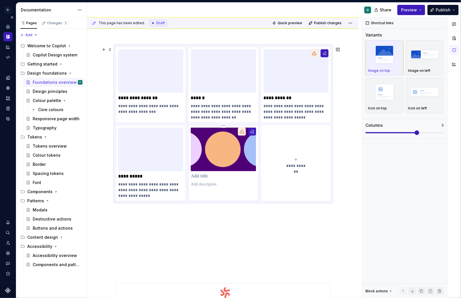
click at [237, 152] on img at bounding box center [223, 149] width 65 height 44
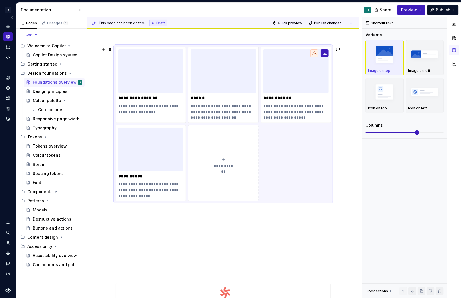
click at [223, 158] on icon "submit" at bounding box center [223, 159] width 5 height 5
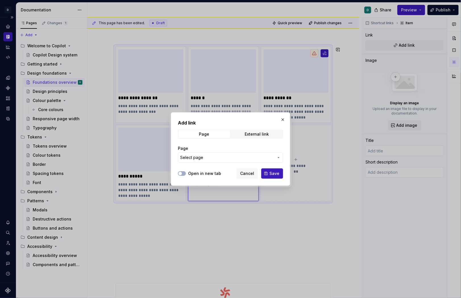
click at [251, 158] on span "Select page" at bounding box center [227, 157] width 94 height 6
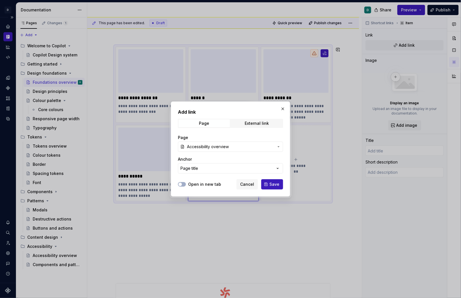
click at [272, 181] on button "Save" at bounding box center [272, 184] width 22 height 10
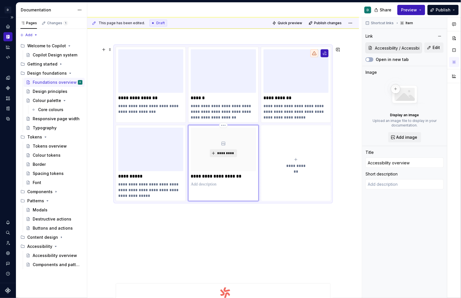
click at [234, 153] on span "*********" at bounding box center [225, 153] width 17 height 5
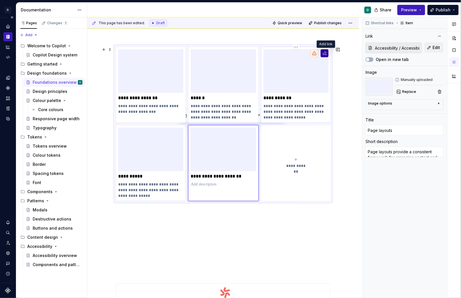
click at [326, 53] on button "button" at bounding box center [325, 53] width 8 height 8
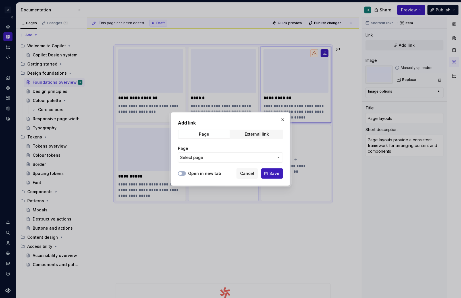
click at [233, 160] on span "Select page" at bounding box center [227, 157] width 94 height 6
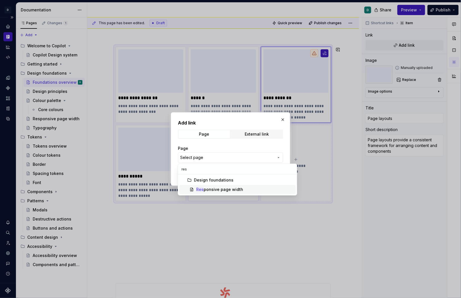
click at [233, 188] on div "Res ponsive page width" at bounding box center [220, 189] width 47 height 6
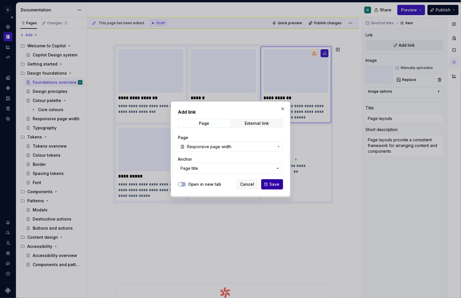
click at [277, 182] on span "Save" at bounding box center [275, 184] width 10 height 6
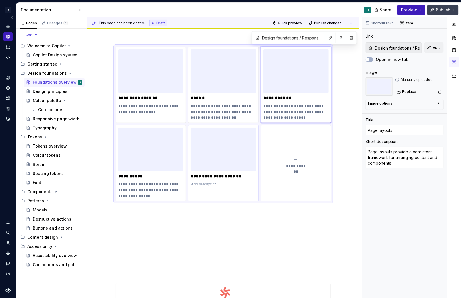
click at [385, 11] on span "Publish" at bounding box center [443, 10] width 15 height 6
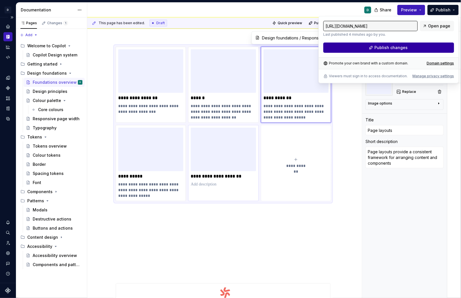
click at [385, 48] on button "Publish changes" at bounding box center [389, 47] width 131 height 10
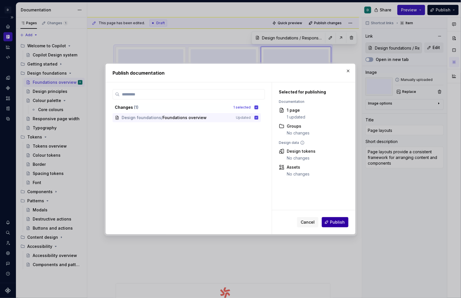
click at [339, 220] on span "Publish" at bounding box center [337, 222] width 15 height 6
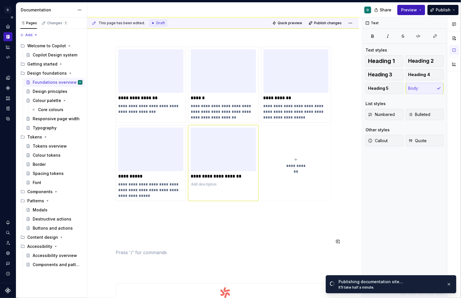
click at [269, 249] on p at bounding box center [223, 252] width 215 height 7
click at [238, 252] on div "**********" at bounding box center [223, 200] width 215 height 306
click at [143, 214] on div "**********" at bounding box center [223, 169] width 215 height 245
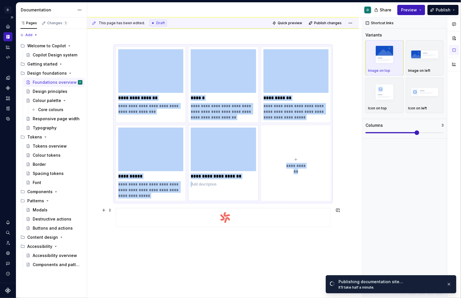
click at [145, 212] on img at bounding box center [223, 217] width 215 height 18
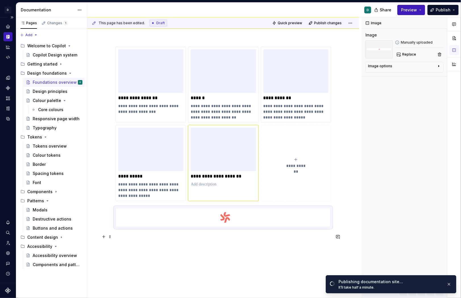
click at [125, 246] on p at bounding box center [223, 251] width 215 height 34
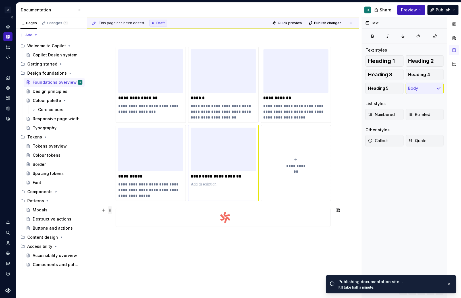
click at [111, 212] on span at bounding box center [110, 210] width 5 height 8
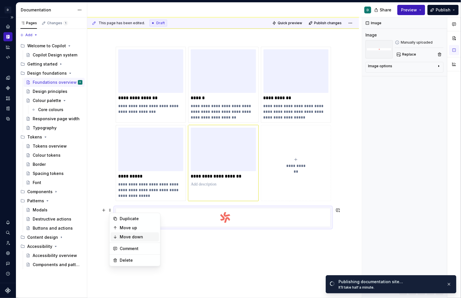
click at [128, 236] on div "Move down" at bounding box center [138, 237] width 37 height 6
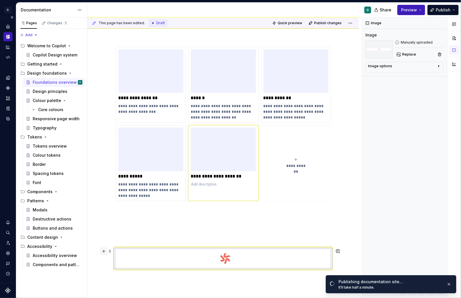
click at [106, 250] on button "button" at bounding box center [104, 251] width 8 height 8
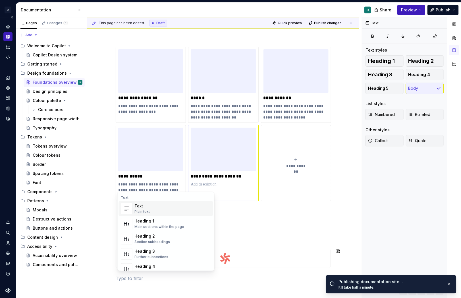
click at [97, 245] on div "**********" at bounding box center [223, 210] width 272 height 355
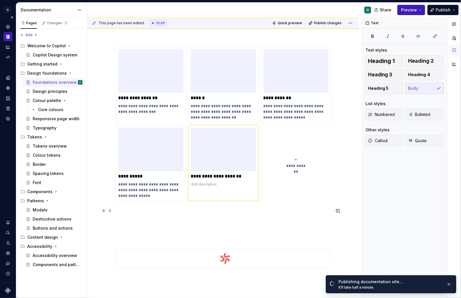
click at [127, 230] on p at bounding box center [223, 225] width 215 height 34
click at [385, 11] on span "Publish" at bounding box center [443, 10] width 15 height 6
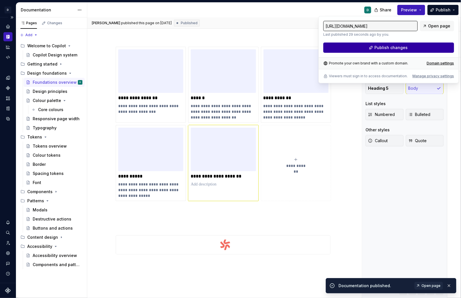
click at [385, 50] on button "Publish changes" at bounding box center [389, 47] width 131 height 10
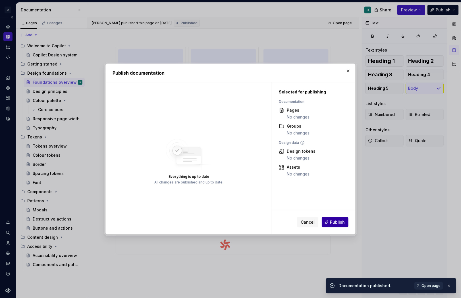
click at [339, 222] on span "Publish" at bounding box center [337, 222] width 15 height 6
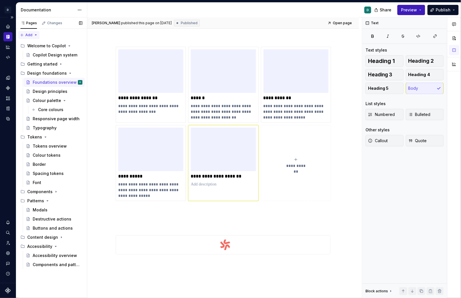
click at [34, 34] on div "Pages Changes Add Accessibility guide for tree Page tree. Navigate the tree wit…" at bounding box center [51, 157] width 71 height 281
click at [43, 55] on div "New group" at bounding box center [47, 55] width 37 height 6
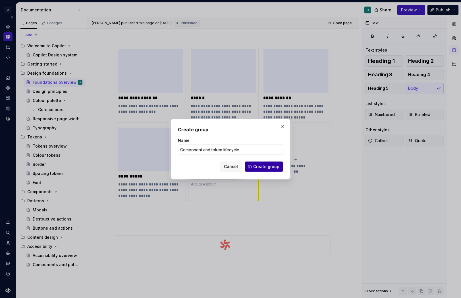
click at [279, 166] on span "Create group" at bounding box center [266, 167] width 26 height 6
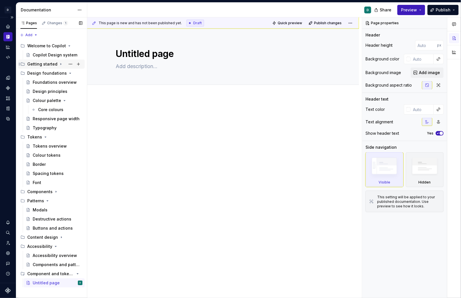
click at [59, 63] on icon "Page tree" at bounding box center [61, 64] width 5 height 5
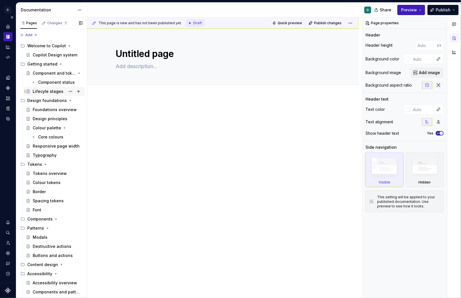
scroll to position [15, 0]
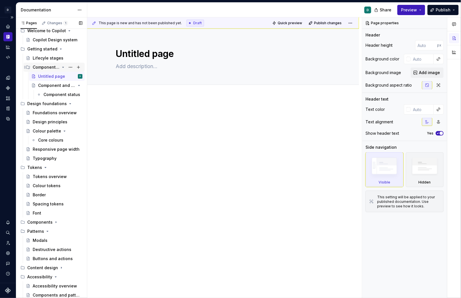
click at [53, 66] on div "Component and token lifecycle" at bounding box center [46, 67] width 27 height 6
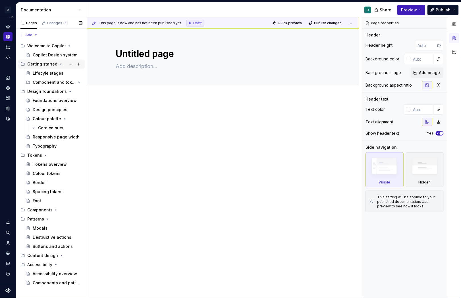
click at [59, 64] on icon "Page tree" at bounding box center [61, 64] width 5 height 5
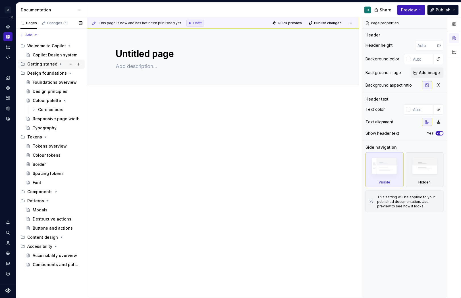
click at [59, 65] on icon "Page tree" at bounding box center [61, 64] width 5 height 5
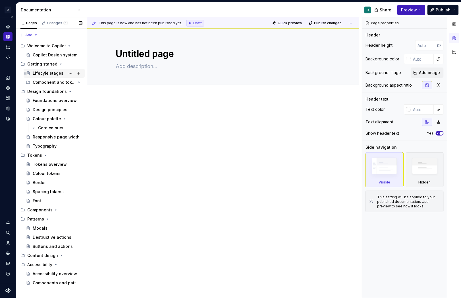
click at [47, 75] on div "Lifecyle stages" at bounding box center [48, 73] width 31 height 6
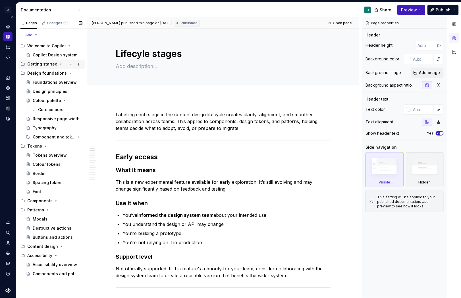
click at [59, 63] on icon "Page tree" at bounding box center [61, 64] width 5 height 5
click at [61, 65] on icon "Page tree" at bounding box center [61, 63] width 1 height 1
click at [43, 146] on icon "Page tree" at bounding box center [45, 146] width 5 height 5
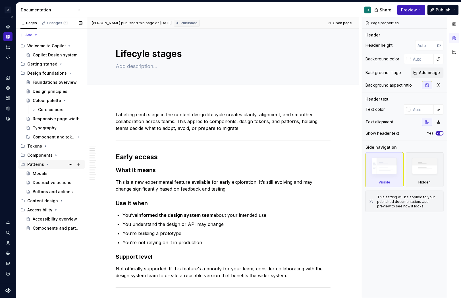
click at [46, 165] on icon "Page tree" at bounding box center [47, 164] width 5 height 5
click at [54, 183] on icon "Page tree" at bounding box center [55, 182] width 5 height 5
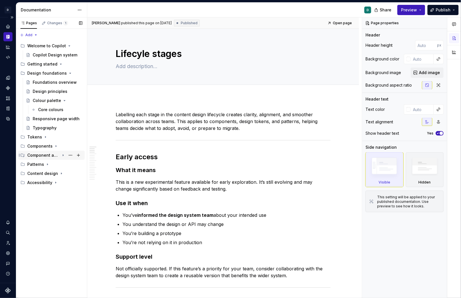
click at [48, 154] on div "Component and token lifecycle" at bounding box center [43, 155] width 32 height 6
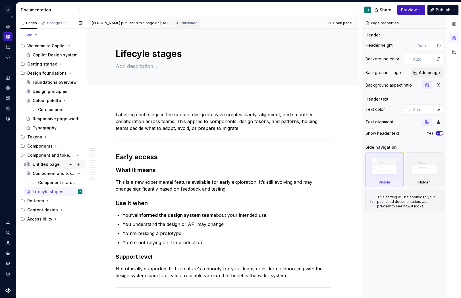
click at [50, 163] on div "Untitled page" at bounding box center [46, 164] width 27 height 6
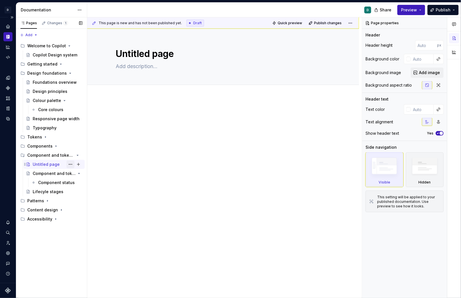
click at [71, 163] on button "Page tree" at bounding box center [71, 164] width 8 height 8
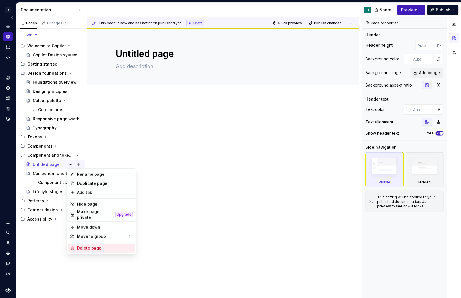
click at [95, 245] on div "Delete page" at bounding box center [105, 248] width 56 height 6
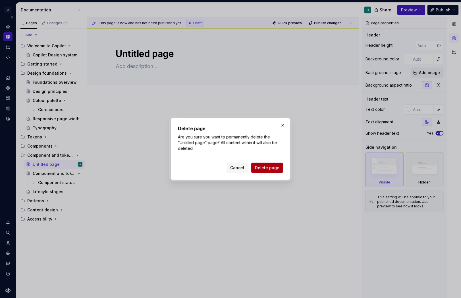
click at [266, 167] on span "Delete page" at bounding box center [267, 168] width 24 height 6
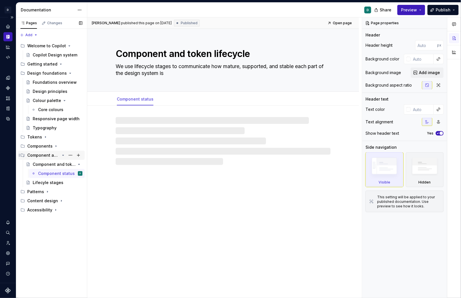
click at [59, 156] on div "Component and token lifecycle" at bounding box center [43, 155] width 32 height 6
click at [58, 155] on div "Component and token lifecycle" at bounding box center [43, 155] width 32 height 6
click at [59, 163] on div "Component and token lifecycle" at bounding box center [46, 164] width 27 height 6
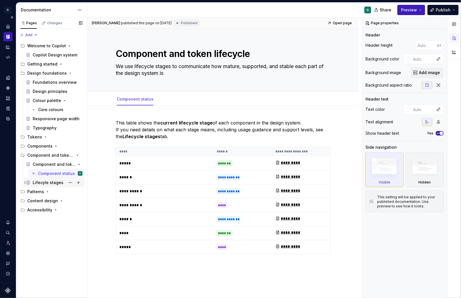
click at [57, 183] on div "Lifecyle stages" at bounding box center [48, 183] width 31 height 6
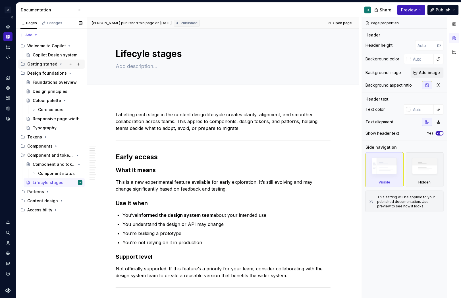
click at [49, 66] on div "Getting started" at bounding box center [42, 64] width 30 height 6
click at [79, 64] on button "Page tree" at bounding box center [79, 64] width 8 height 8
click at [69, 74] on button "Page tree" at bounding box center [71, 73] width 8 height 8
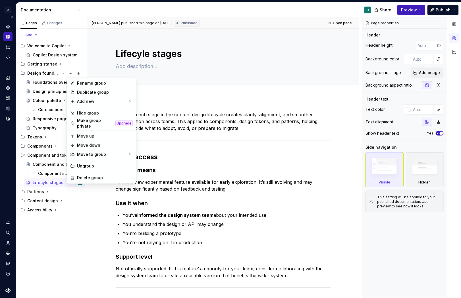
click at [77, 72] on div "Pages Changes Add Accessibility guide for tree Page tree. Navigate the tree wit…" at bounding box center [51, 157] width 71 height 281
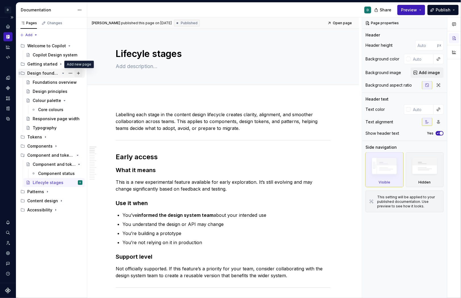
click at [78, 73] on button "Page tree" at bounding box center [79, 73] width 8 height 8
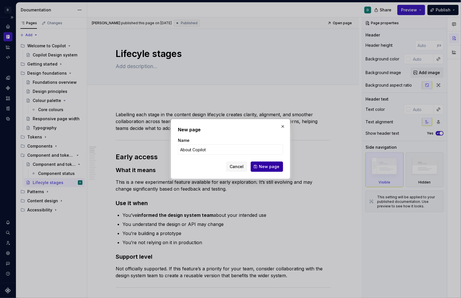
click at [276, 166] on span "New page" at bounding box center [269, 167] width 20 height 6
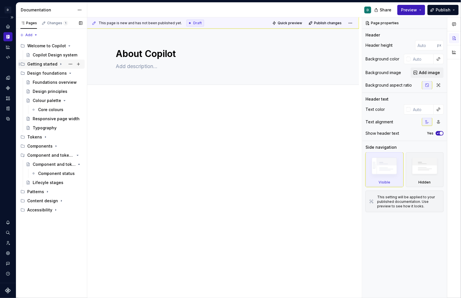
click at [54, 63] on div "Getting started" at bounding box center [42, 64] width 30 height 6
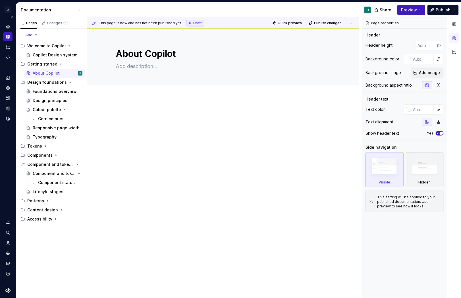
click at [148, 100] on div at bounding box center [223, 162] width 272 height 131
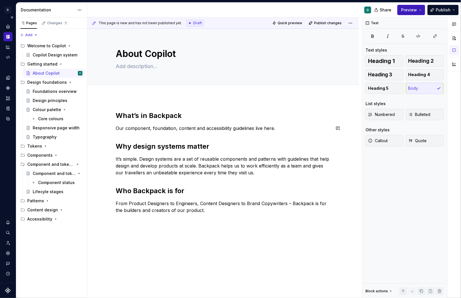
scroll to position [11, 0]
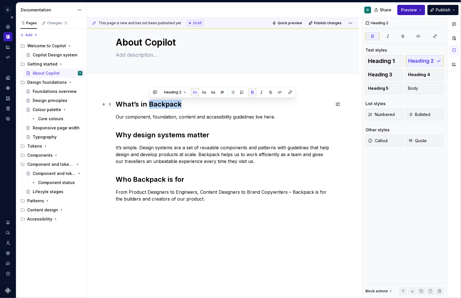
drag, startPoint x: 186, startPoint y: 103, endPoint x: 151, endPoint y: 105, distance: 35.0
click at [151, 105] on h2 "What’s in Backpack" at bounding box center [223, 104] width 215 height 9
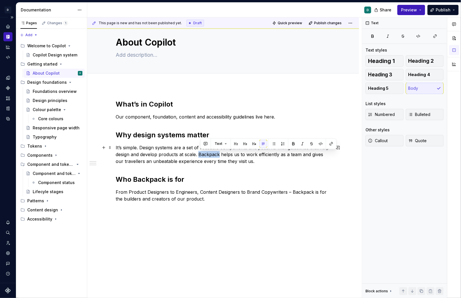
drag, startPoint x: 221, startPoint y: 154, endPoint x: 200, endPoint y: 155, distance: 20.8
click at [200, 155] on p "It’s simple. Design systems are a set of reusable components and patterns with …" at bounding box center [223, 154] width 215 height 20
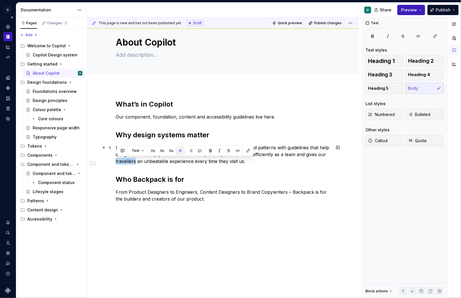
drag, startPoint x: 137, startPoint y: 161, endPoint x: 110, endPoint y: 161, distance: 27.0
click at [110, 161] on div "What’s in Copilot Our component, foundation, content and accessibility guidelin…" at bounding box center [223, 192] width 272 height 212
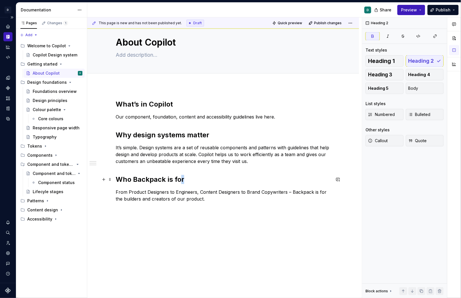
drag, startPoint x: 187, startPoint y: 179, endPoint x: 181, endPoint y: 179, distance: 6.0
click at [181, 179] on h2 "Who Backpack is for" at bounding box center [223, 179] width 215 height 9
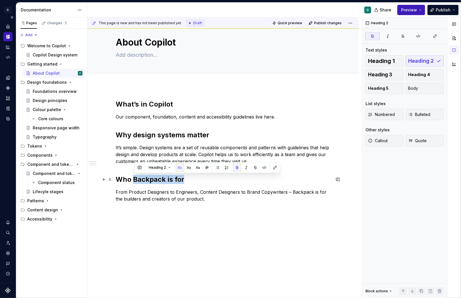
drag, startPoint x: 188, startPoint y: 178, endPoint x: 135, endPoint y: 179, distance: 52.9
click at [135, 179] on h2 "Who Backpack is for" at bounding box center [223, 179] width 215 height 9
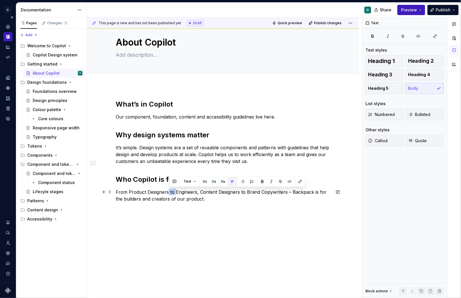
drag, startPoint x: 176, startPoint y: 192, endPoint x: 169, endPoint y: 193, distance: 7.2
click at [169, 193] on p "From Product Designers to Engineers, Content Designers to Brand Copywriters – B…" at bounding box center [223, 195] width 215 height 14
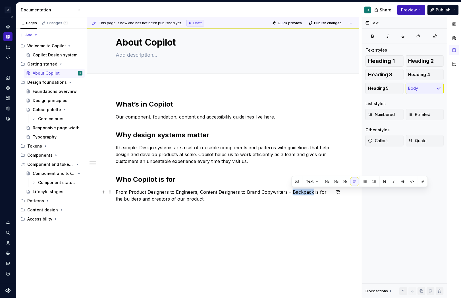
drag, startPoint x: 313, startPoint y: 192, endPoint x: 292, endPoint y: 193, distance: 21.4
click at [292, 193] on p "From Product Designers to Engineers, Content Designers to Brand Copywriters – B…" at bounding box center [223, 195] width 215 height 14
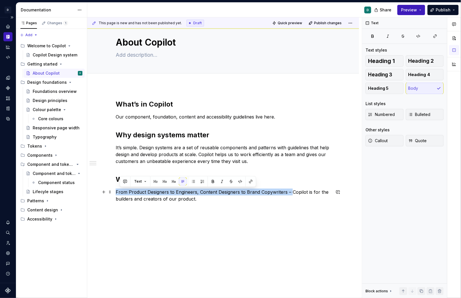
drag, startPoint x: 292, startPoint y: 192, endPoint x: 114, endPoint y: 191, distance: 178.1
click at [114, 191] on div "What’s in Copilot Our component, foundation, content and accessibility guidelin…" at bounding box center [223, 192] width 272 height 212
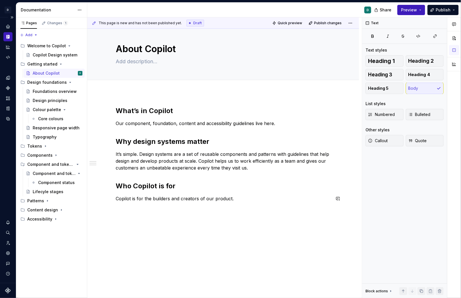
scroll to position [5, 0]
click at [241, 201] on p "Copilot is for the builders and creators of our product." at bounding box center [223, 198] width 215 height 7
click at [385, 10] on button "Publish" at bounding box center [443, 10] width 31 height 10
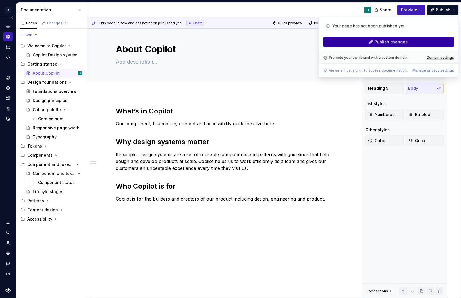
click at [385, 43] on button "Publish changes" at bounding box center [389, 42] width 131 height 10
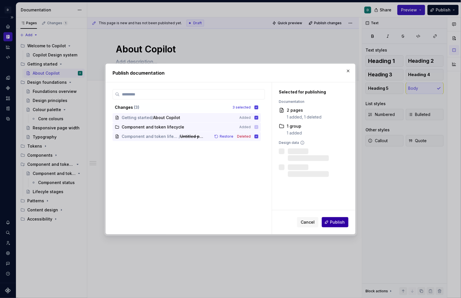
click at [343, 222] on span "Publish" at bounding box center [337, 222] width 15 height 6
